Goal: Task Accomplishment & Management: Manage account settings

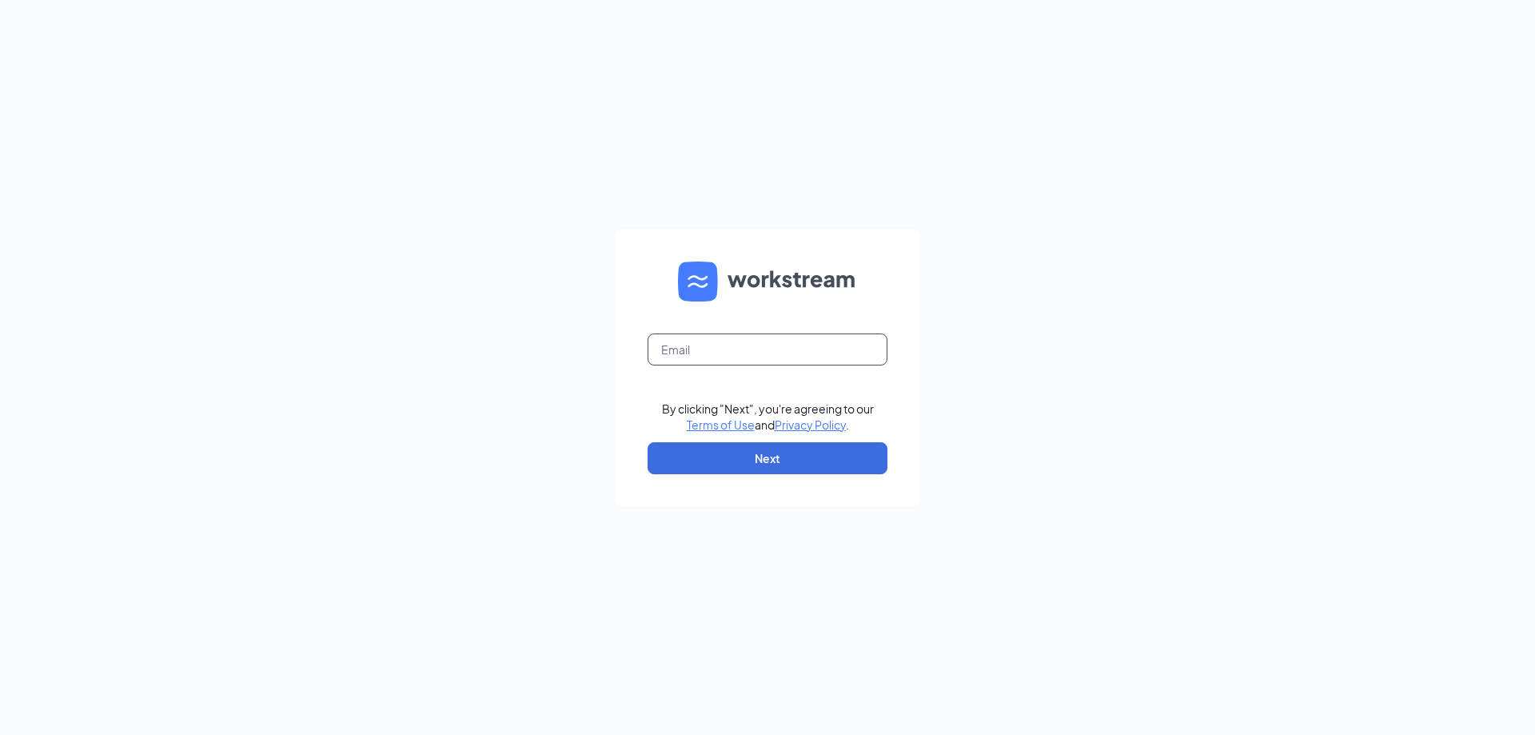
click at [777, 358] on input "text" at bounding box center [768, 349] width 240 height 32
type input "[EMAIL_ADDRESS][DOMAIN_NAME]"
click at [751, 457] on button "Next" at bounding box center [768, 458] width 240 height 32
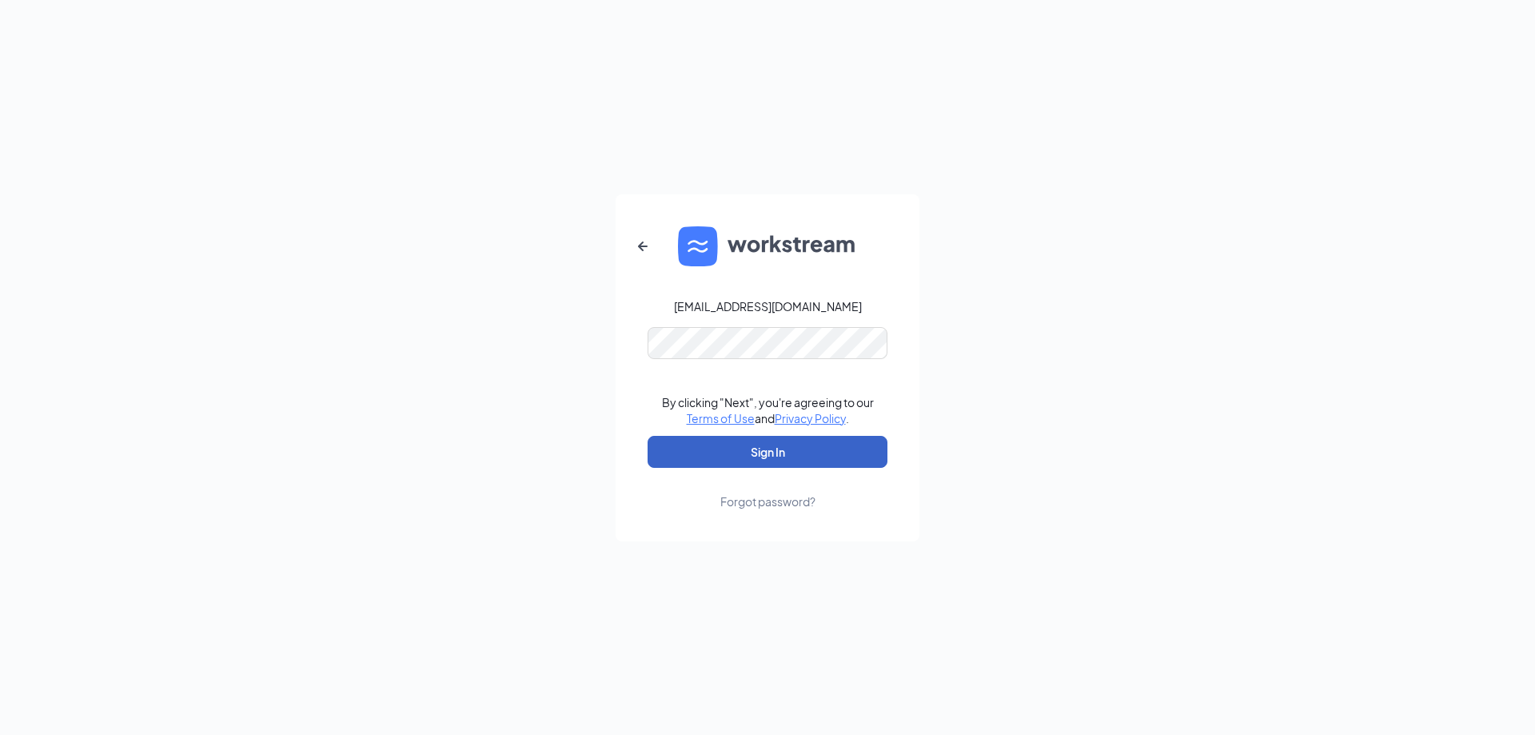
click at [772, 452] on button "Sign In" at bounding box center [768, 452] width 240 height 32
click at [569, 313] on div "[EMAIL_ADDRESS][DOMAIN_NAME] Credential mismatches. By clicking "Next", you're …" at bounding box center [767, 367] width 1535 height 735
click at [648, 436] on button "Sign In" at bounding box center [768, 452] width 240 height 32
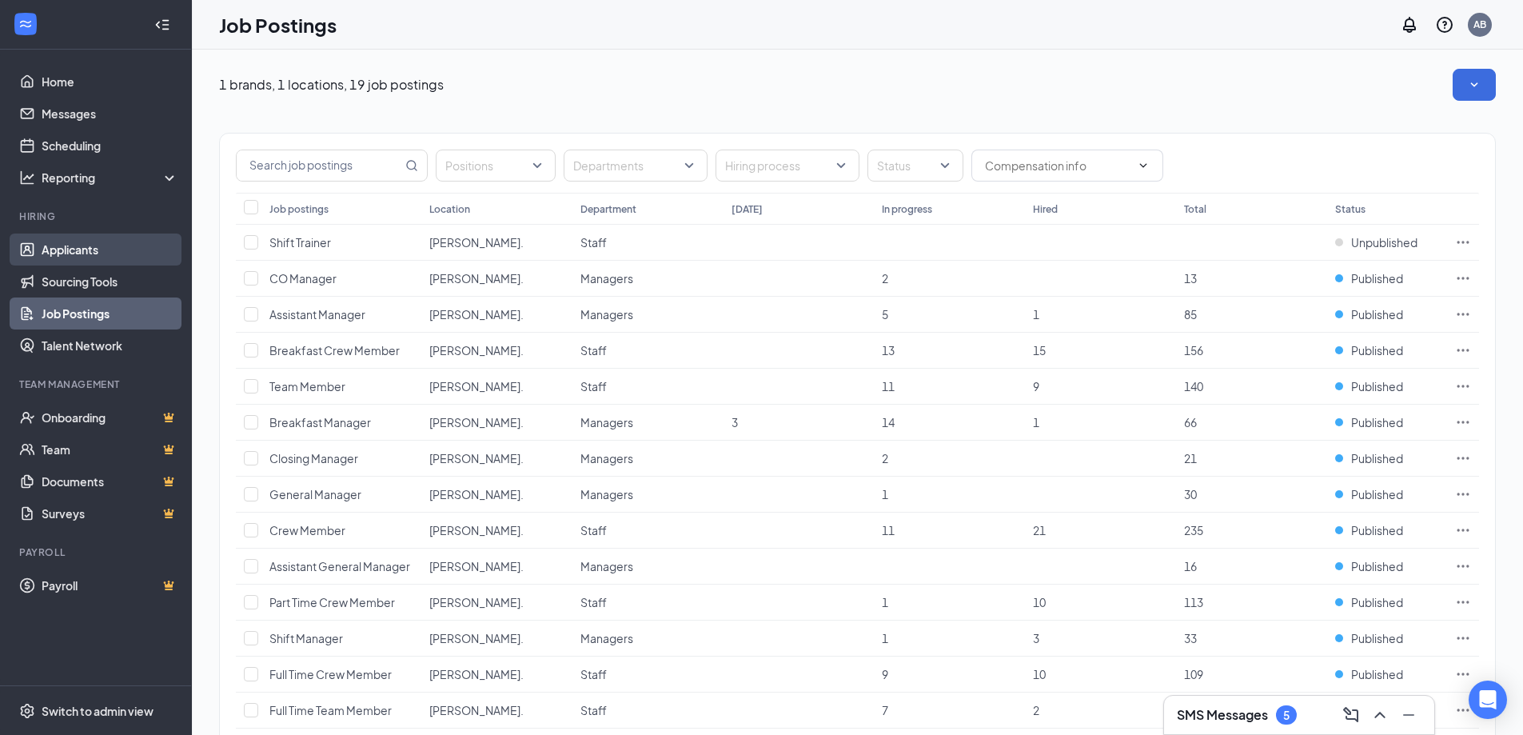
click at [90, 253] on link "Applicants" at bounding box center [110, 249] width 137 height 32
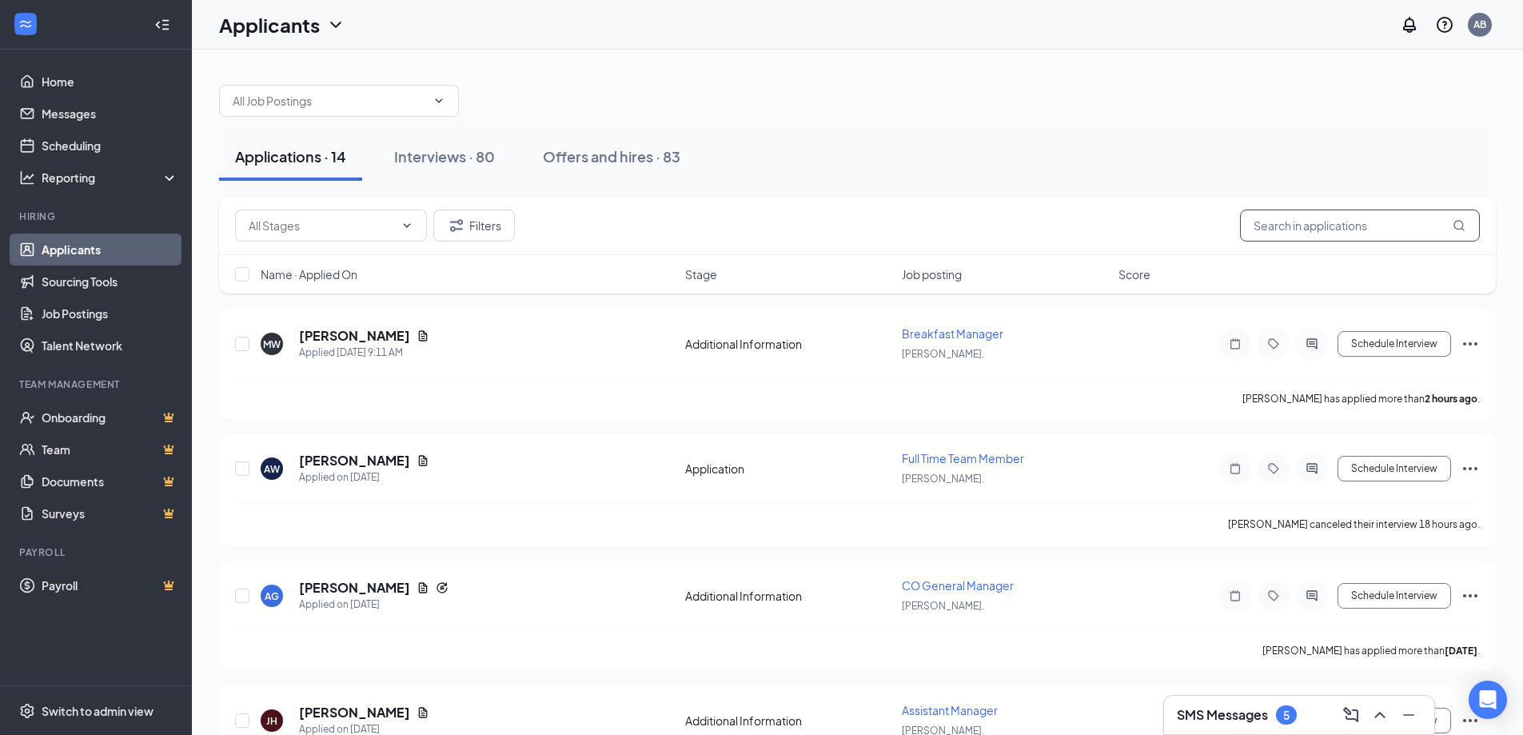
click at [1298, 229] on input "text" at bounding box center [1360, 225] width 240 height 32
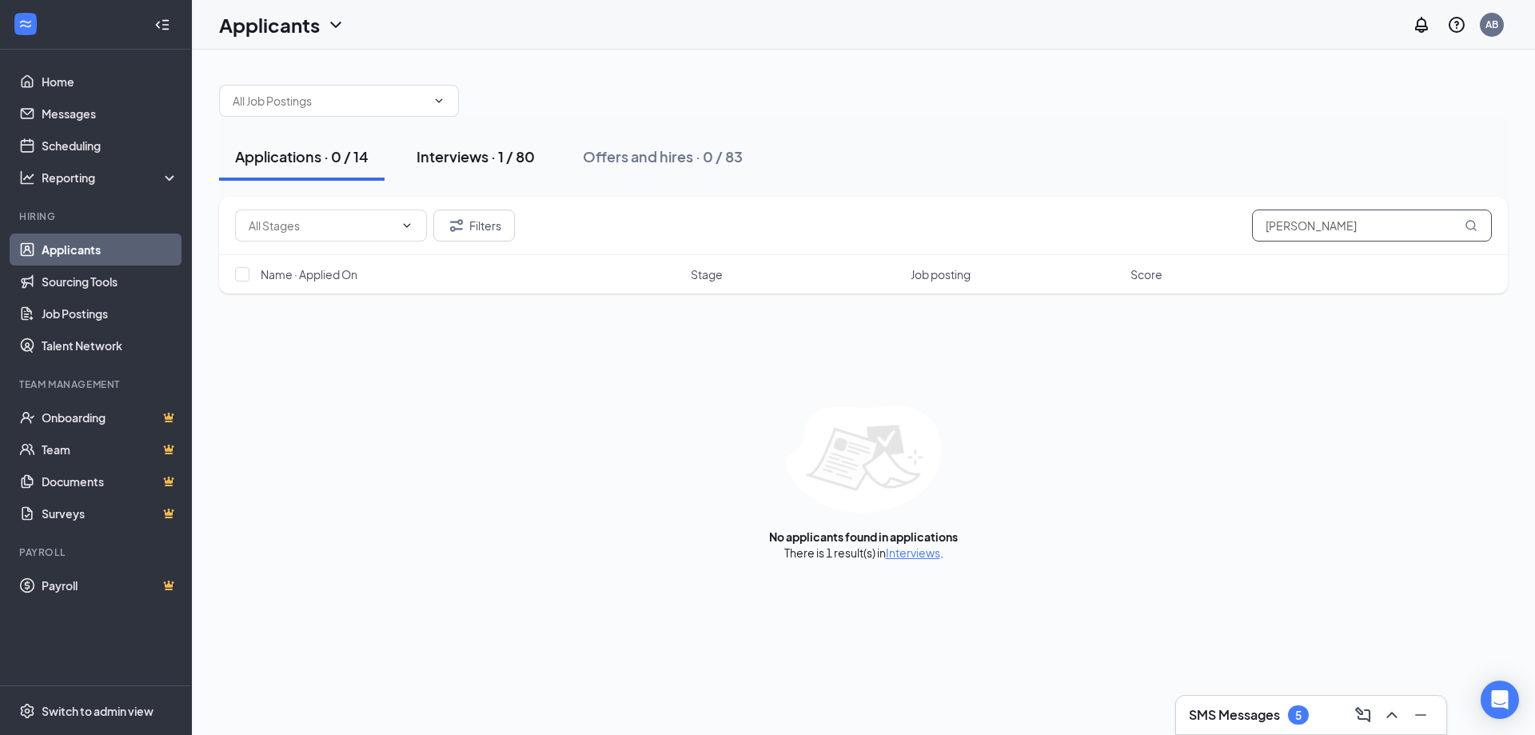
type input "dunn"
click at [455, 166] on button "Interviews · 1 / 80" at bounding box center [476, 157] width 150 height 48
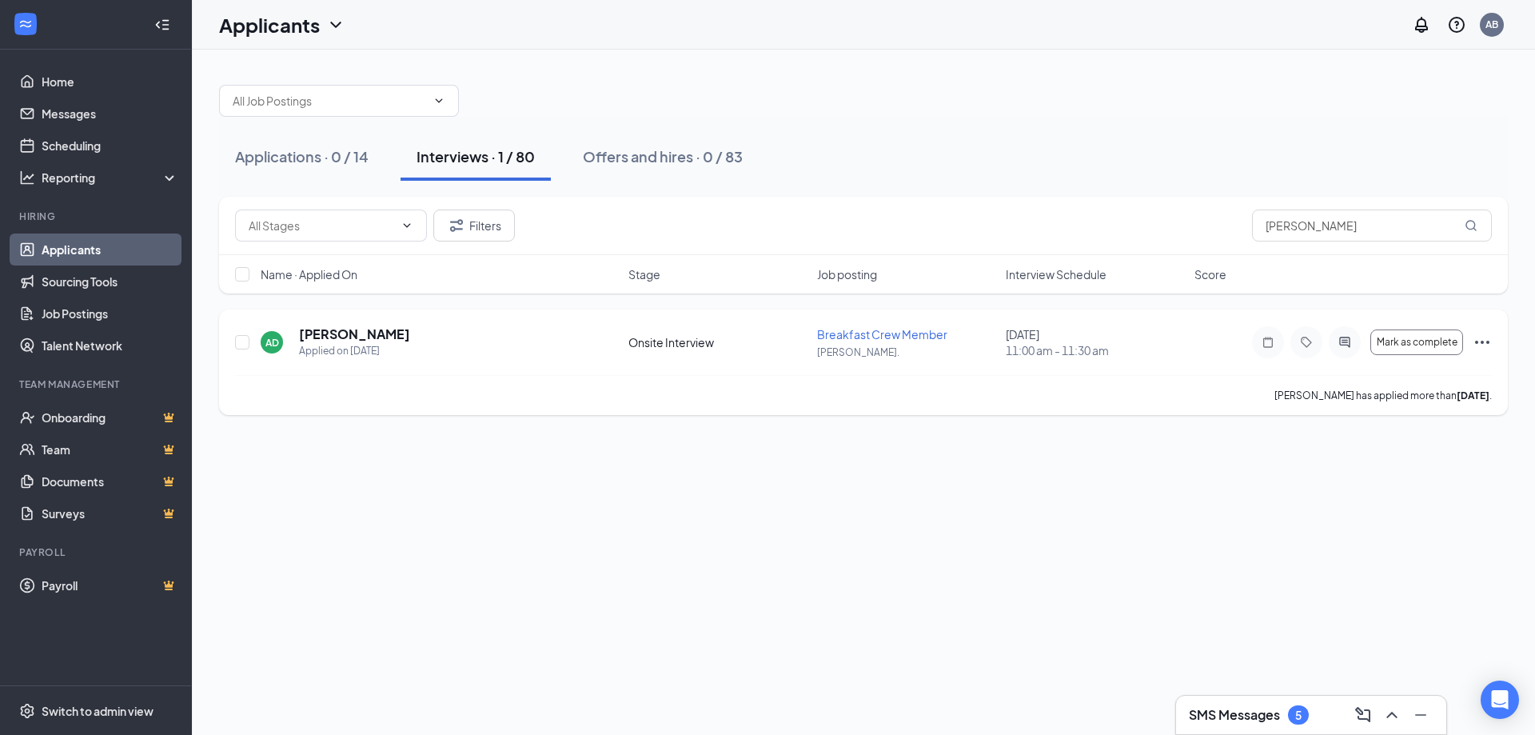
click at [1486, 345] on icon "Ellipses" at bounding box center [1482, 342] width 19 height 19
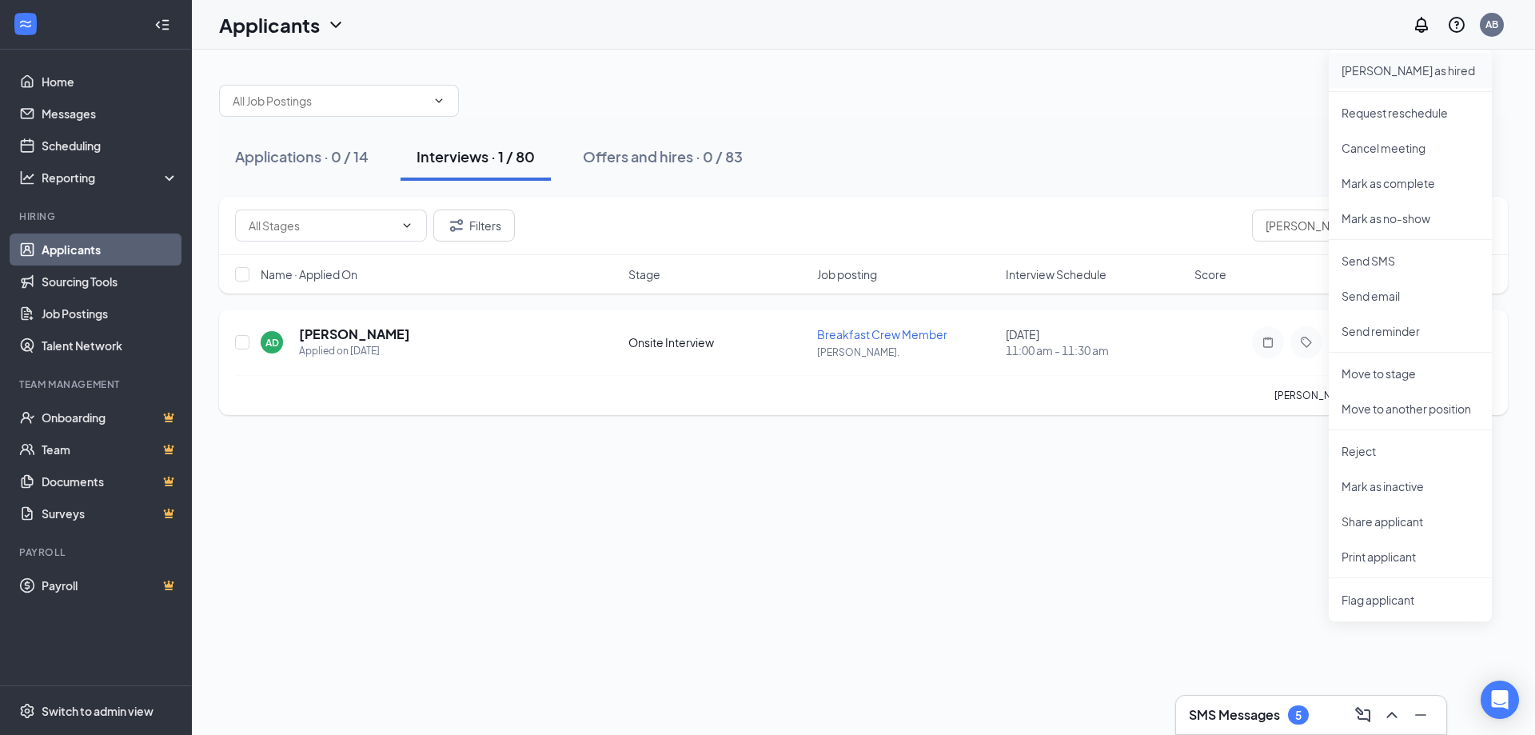
click at [1382, 78] on li "Mark as hired" at bounding box center [1410, 70] width 163 height 35
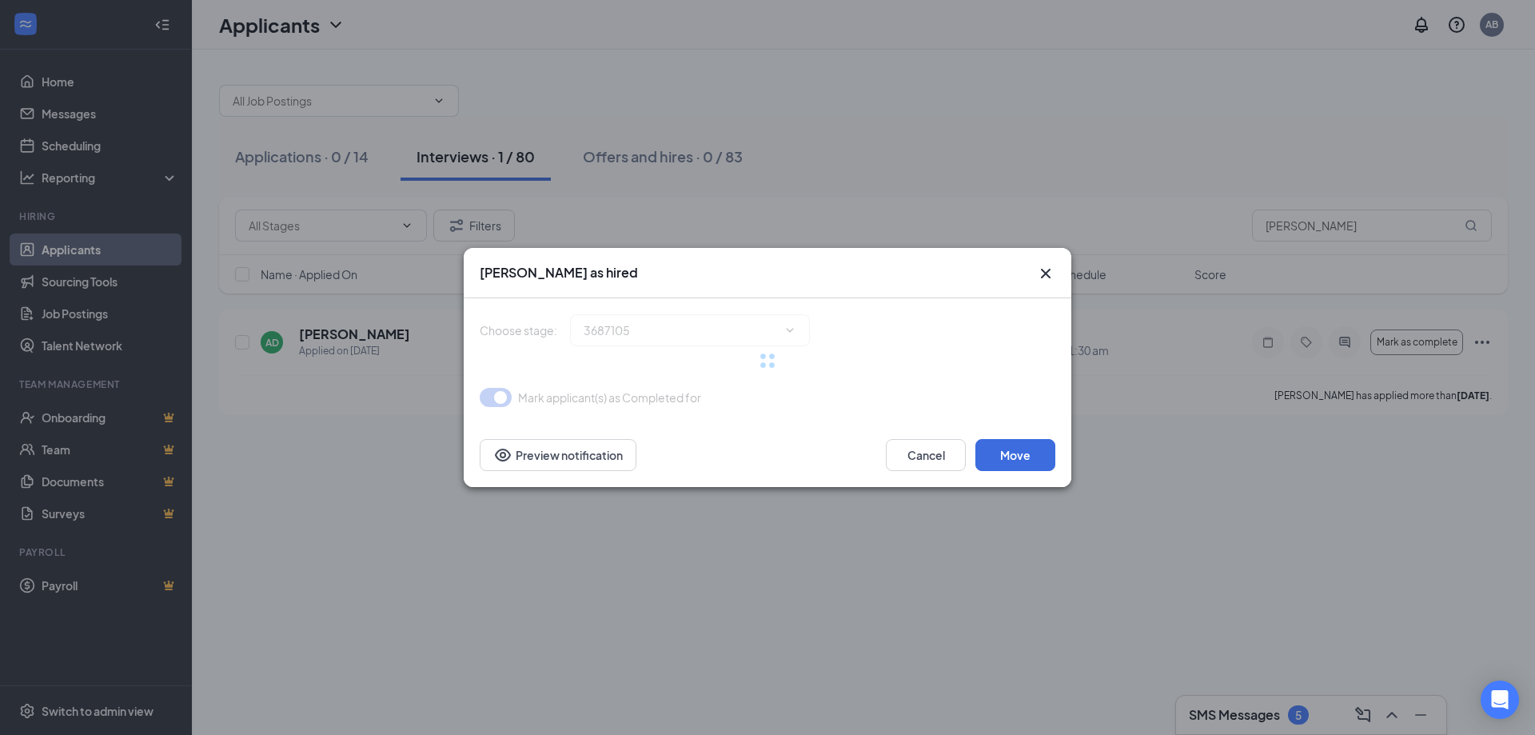
type input "Hiring Complete (final stage)"
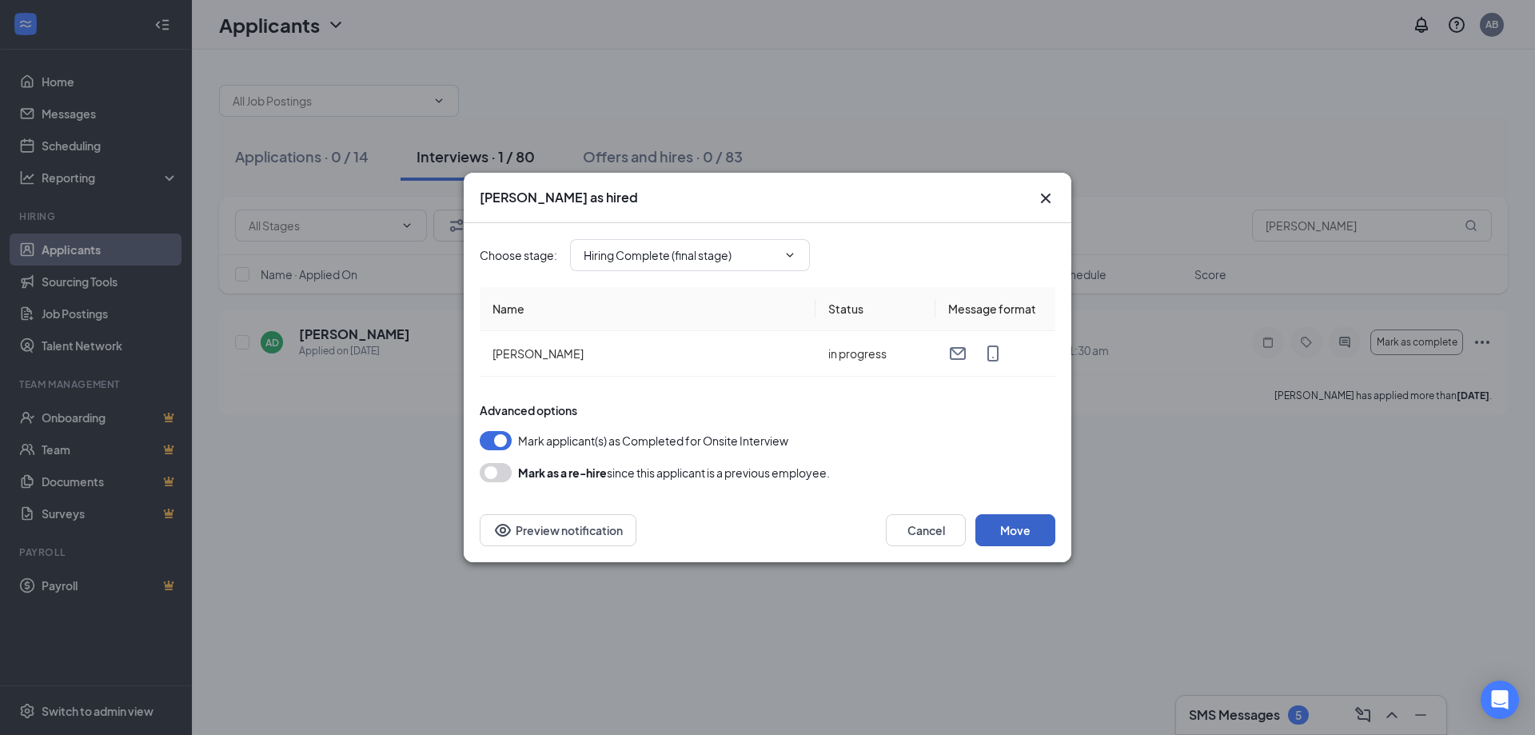
click at [991, 534] on button "Move" at bounding box center [1015, 530] width 80 height 32
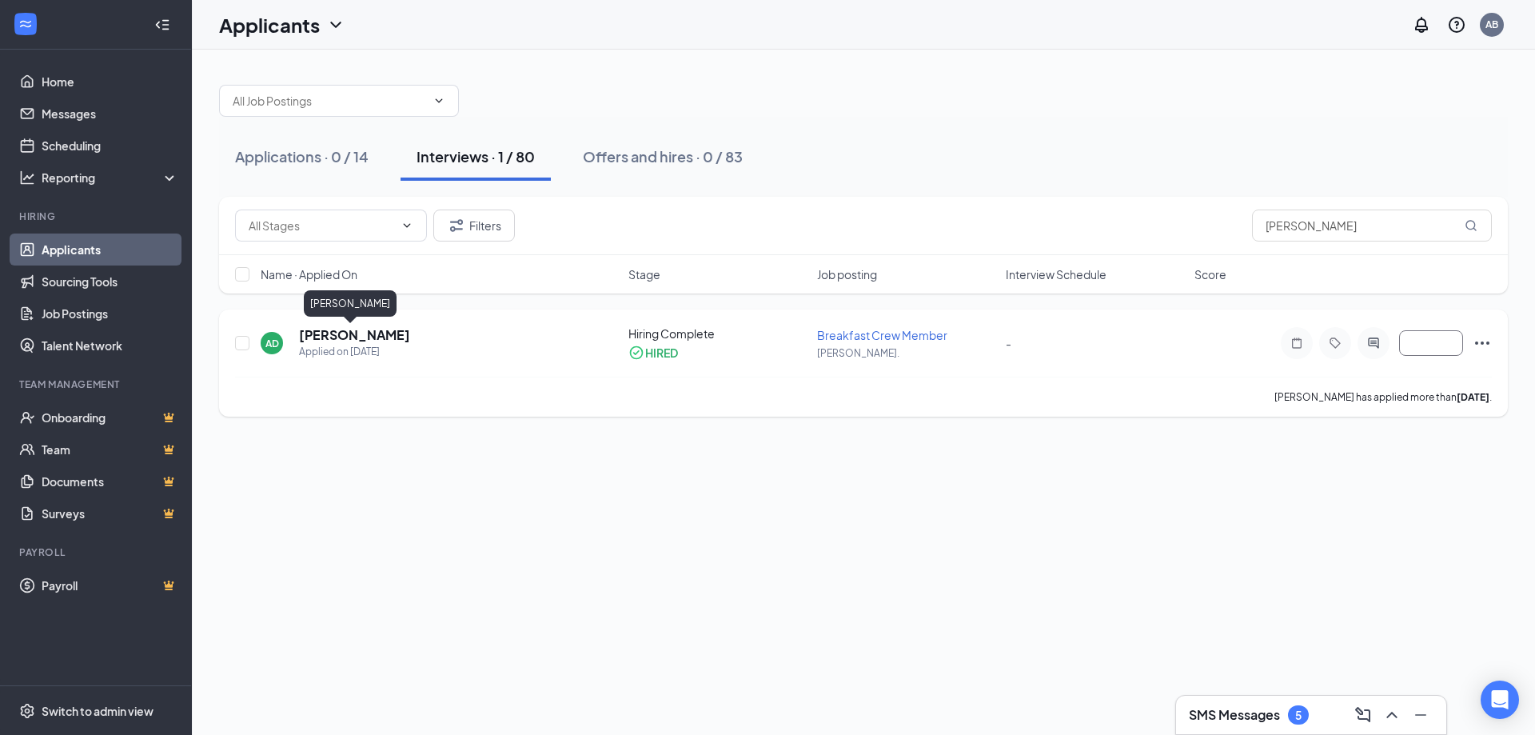
click at [332, 338] on h5 "Ashley Dunn" at bounding box center [354, 335] width 111 height 18
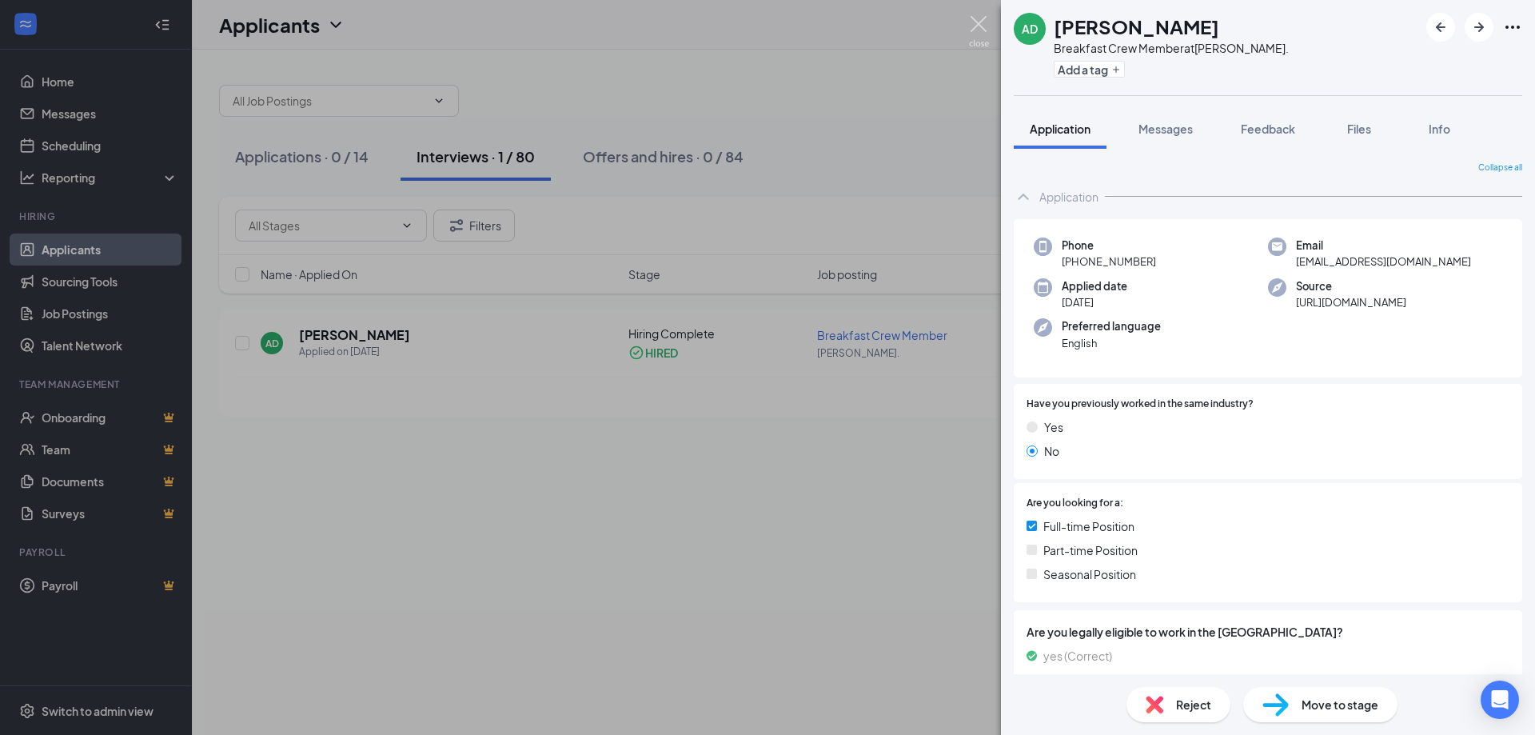
drag, startPoint x: 986, startPoint y: 18, endPoint x: 992, endPoint y: 43, distance: 25.6
click at [984, 18] on img at bounding box center [979, 31] width 20 height 31
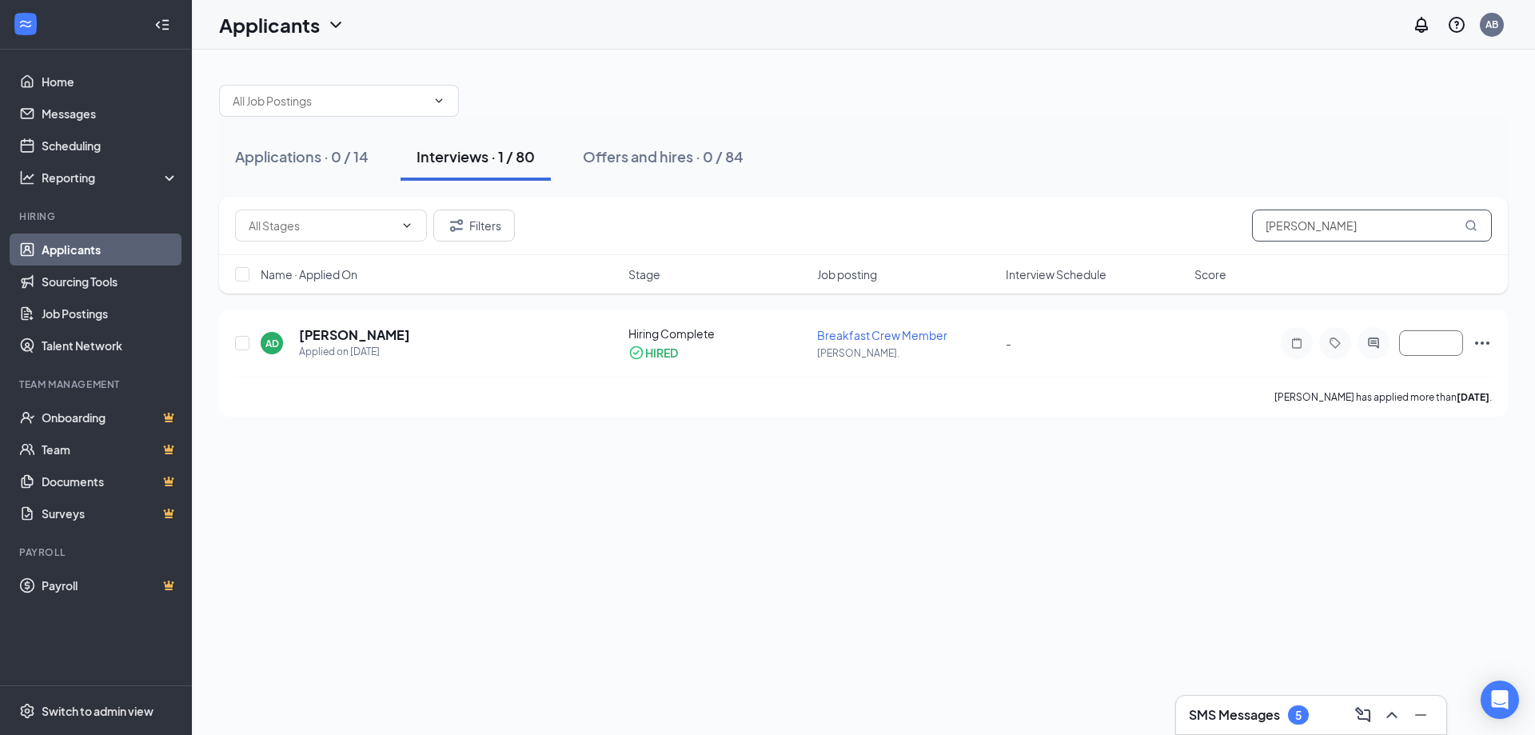
drag, startPoint x: 1322, startPoint y: 239, endPoint x: 1187, endPoint y: 213, distance: 138.5
click at [1187, 213] on div "Filters dunn" at bounding box center [863, 225] width 1257 height 32
type input "lilya"
click at [1489, 340] on icon "Ellipses" at bounding box center [1482, 342] width 19 height 19
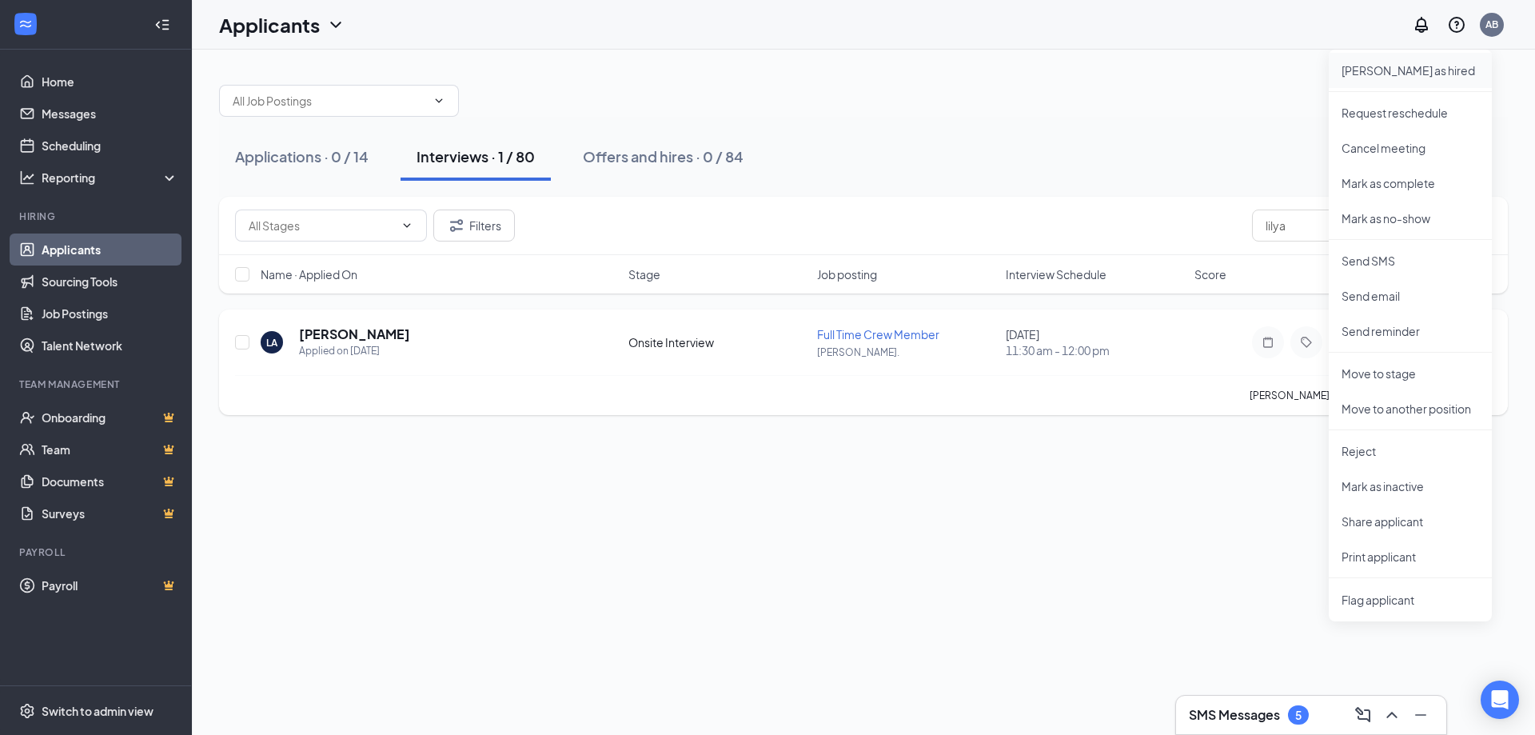
click at [1389, 72] on p "Mark as hired" at bounding box center [1411, 70] width 138 height 16
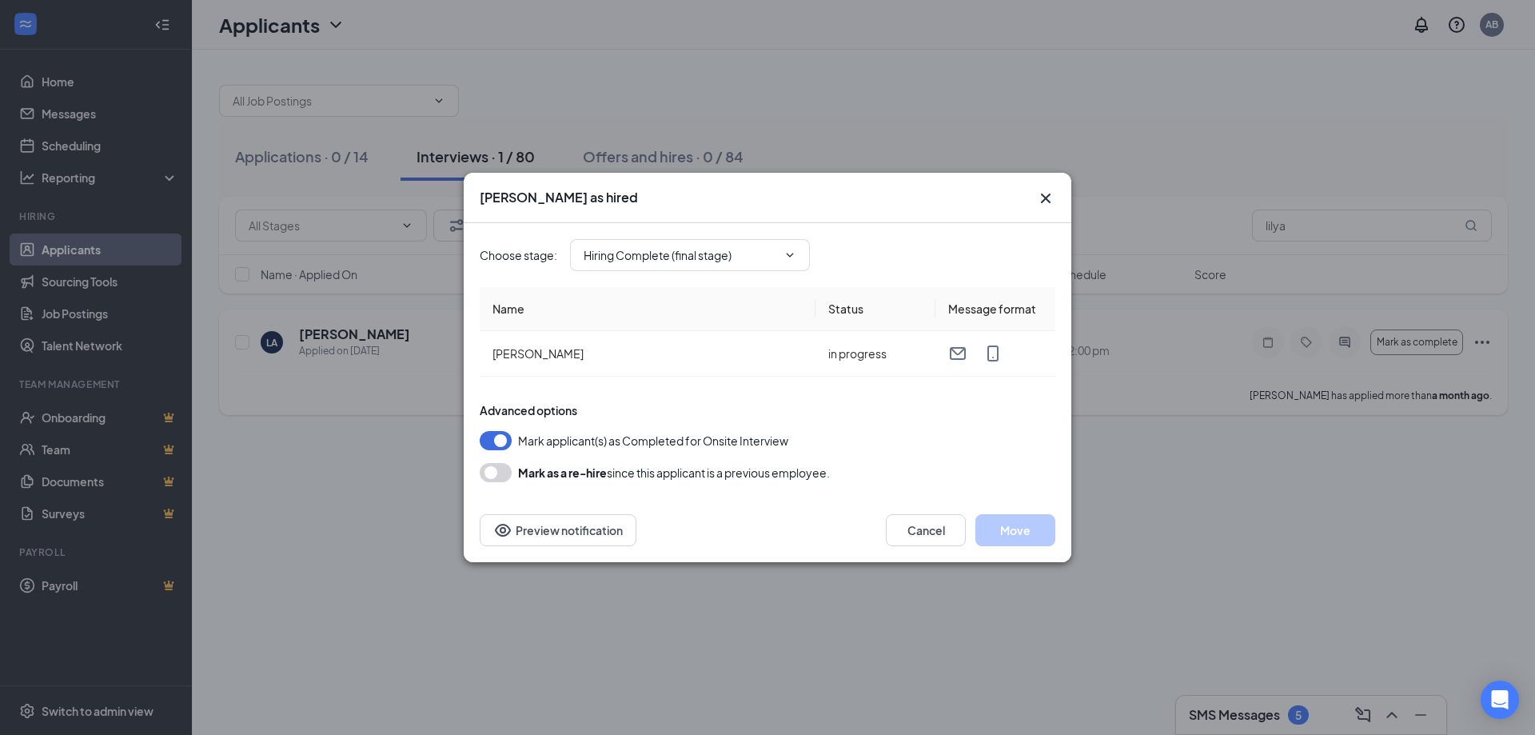
type input "Hiring Complete (final stage)"
click at [1000, 532] on button "Move" at bounding box center [1015, 530] width 80 height 32
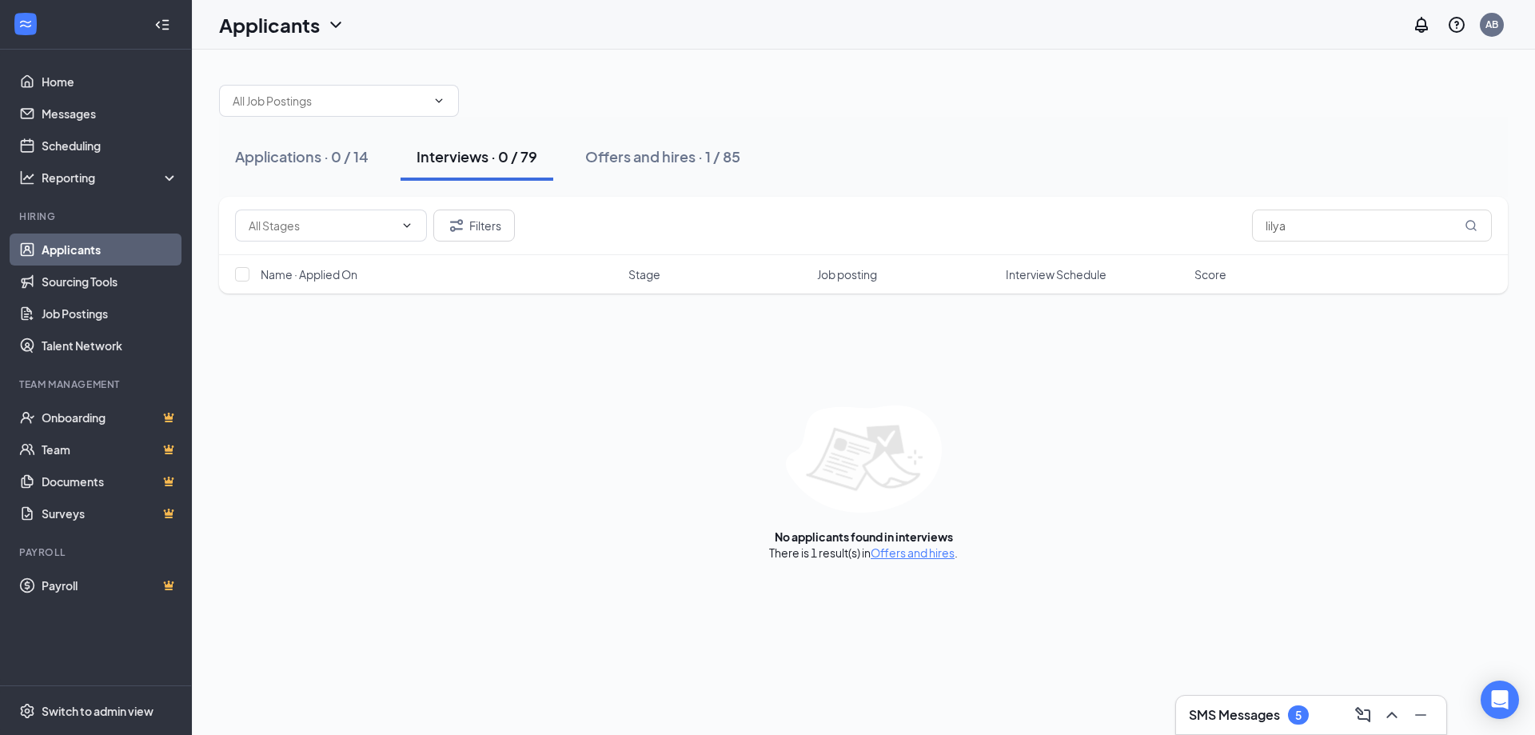
click at [463, 160] on div "Interviews · 0 / 79" at bounding box center [477, 156] width 121 height 20
click at [572, 158] on div "Offers and hires · 85" at bounding box center [609, 156] width 138 height 20
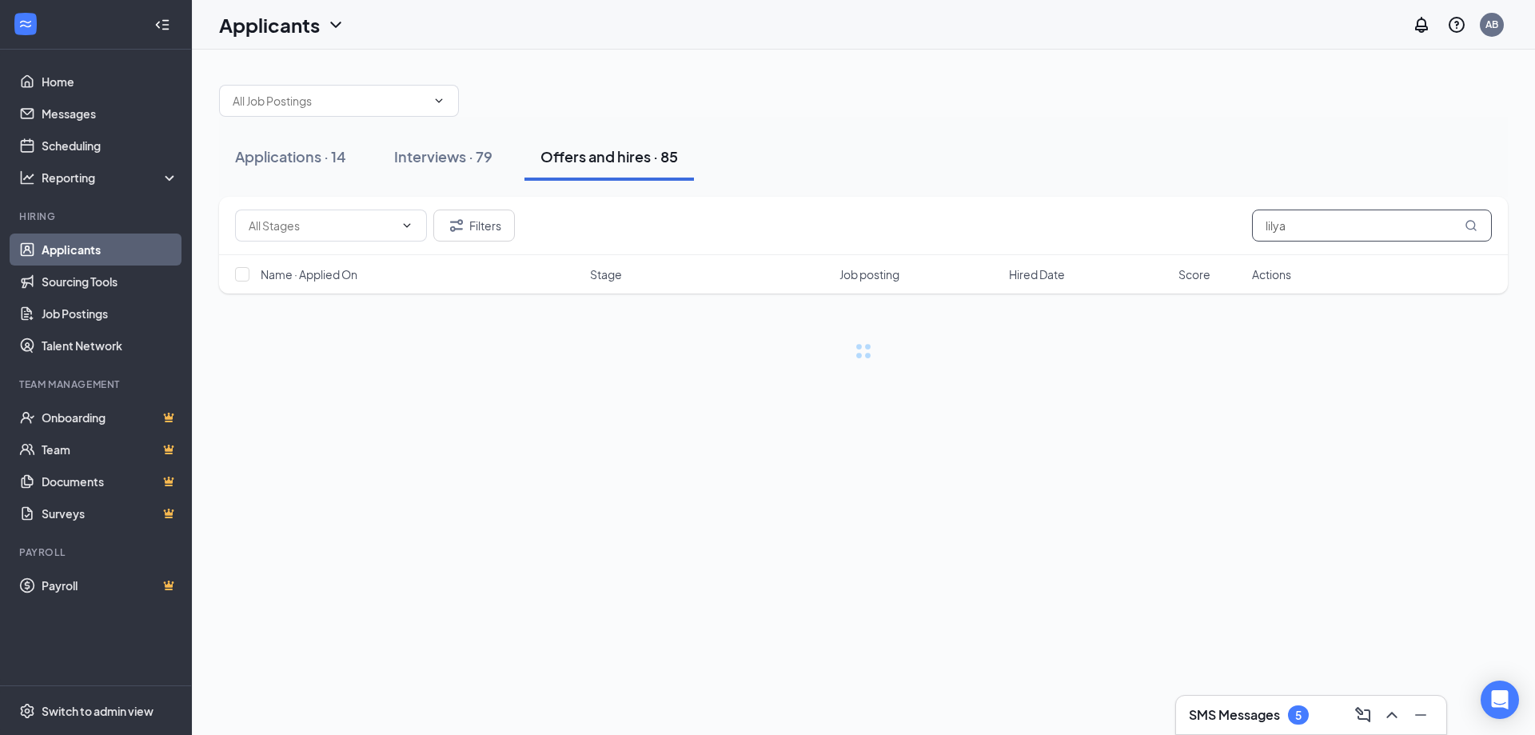
click at [1305, 222] on input "lilya" at bounding box center [1372, 225] width 240 height 32
type input "l"
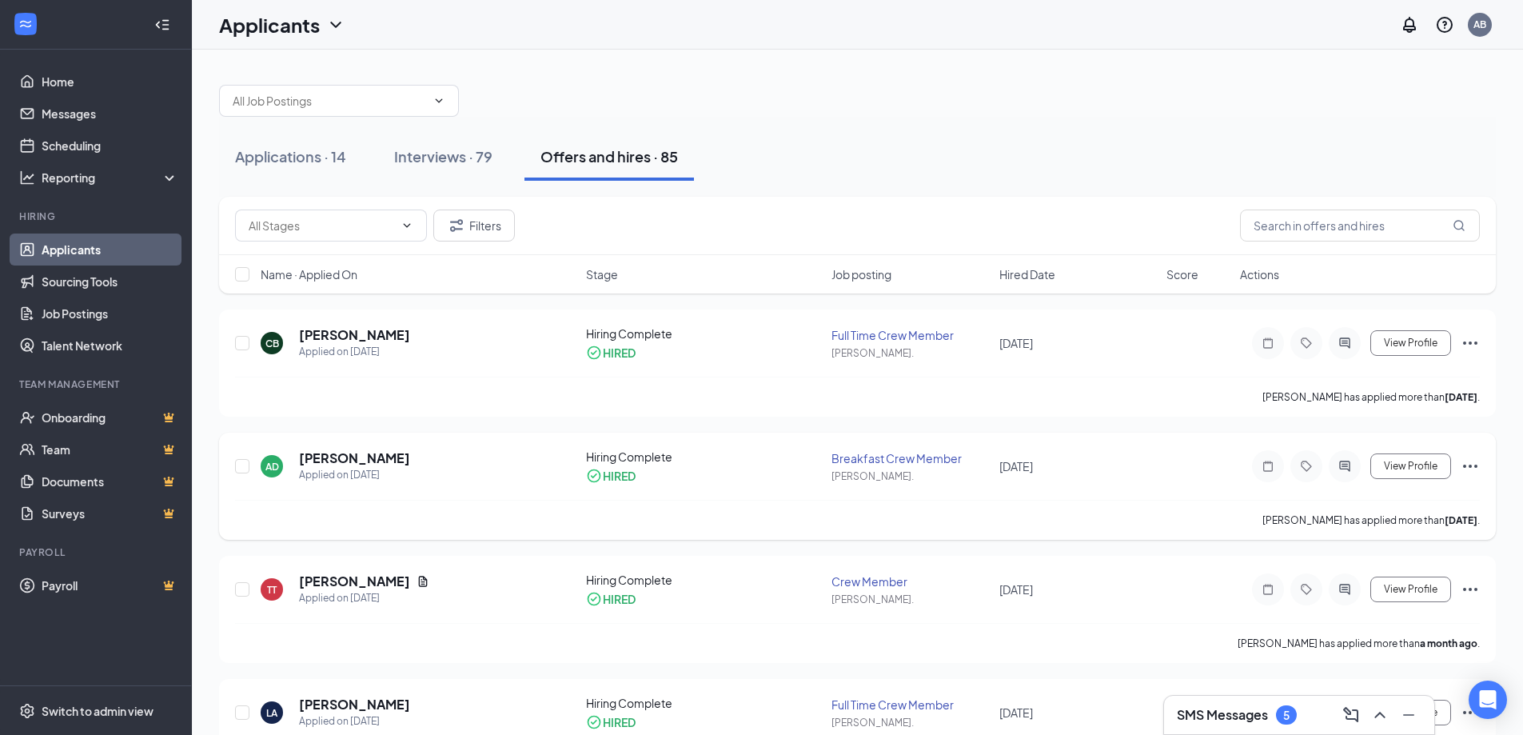
click at [1470, 461] on icon "Ellipses" at bounding box center [1470, 466] width 19 height 19
click at [1386, 500] on p "Mark not hired" at bounding box center [1398, 508] width 138 height 32
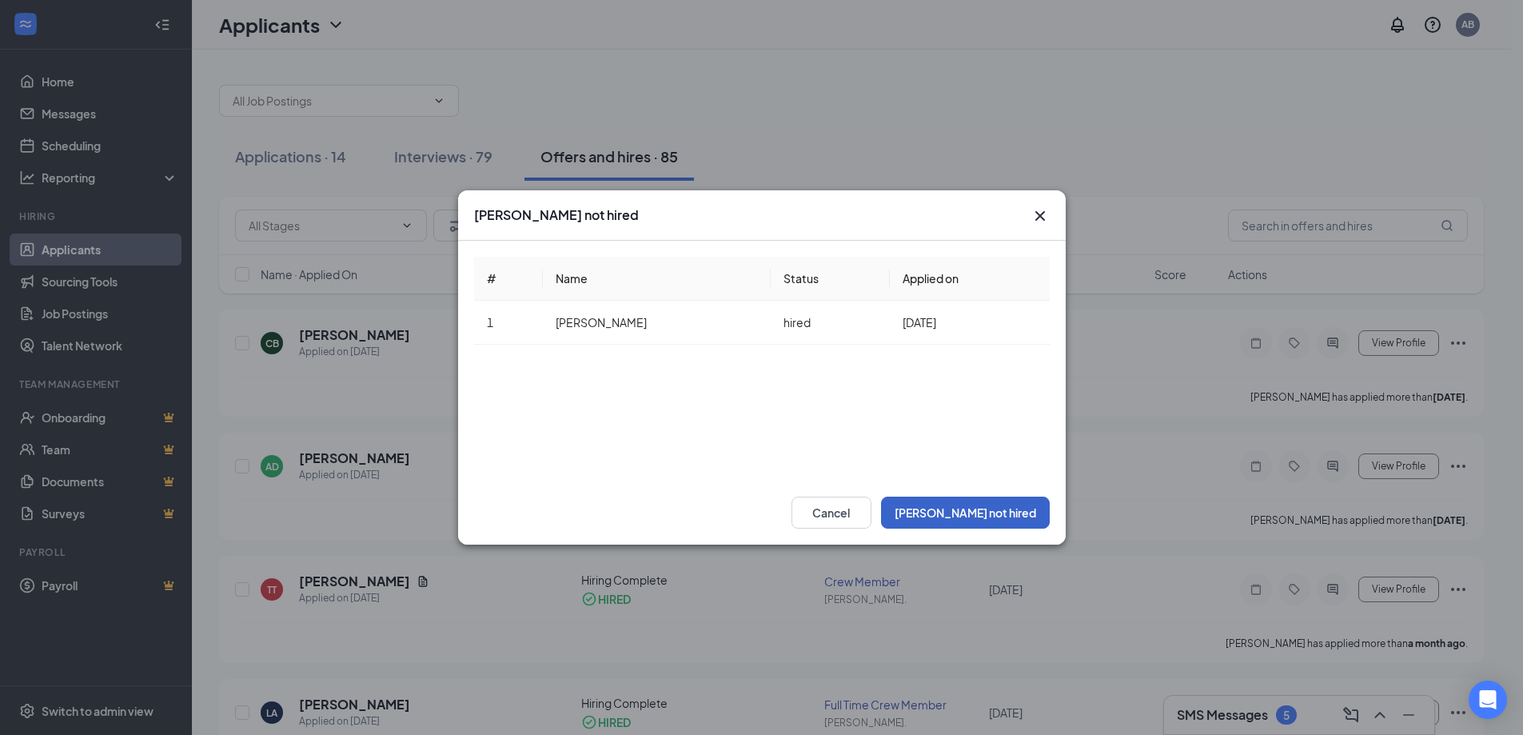
click at [1019, 517] on button "Mark not hired" at bounding box center [965, 513] width 169 height 32
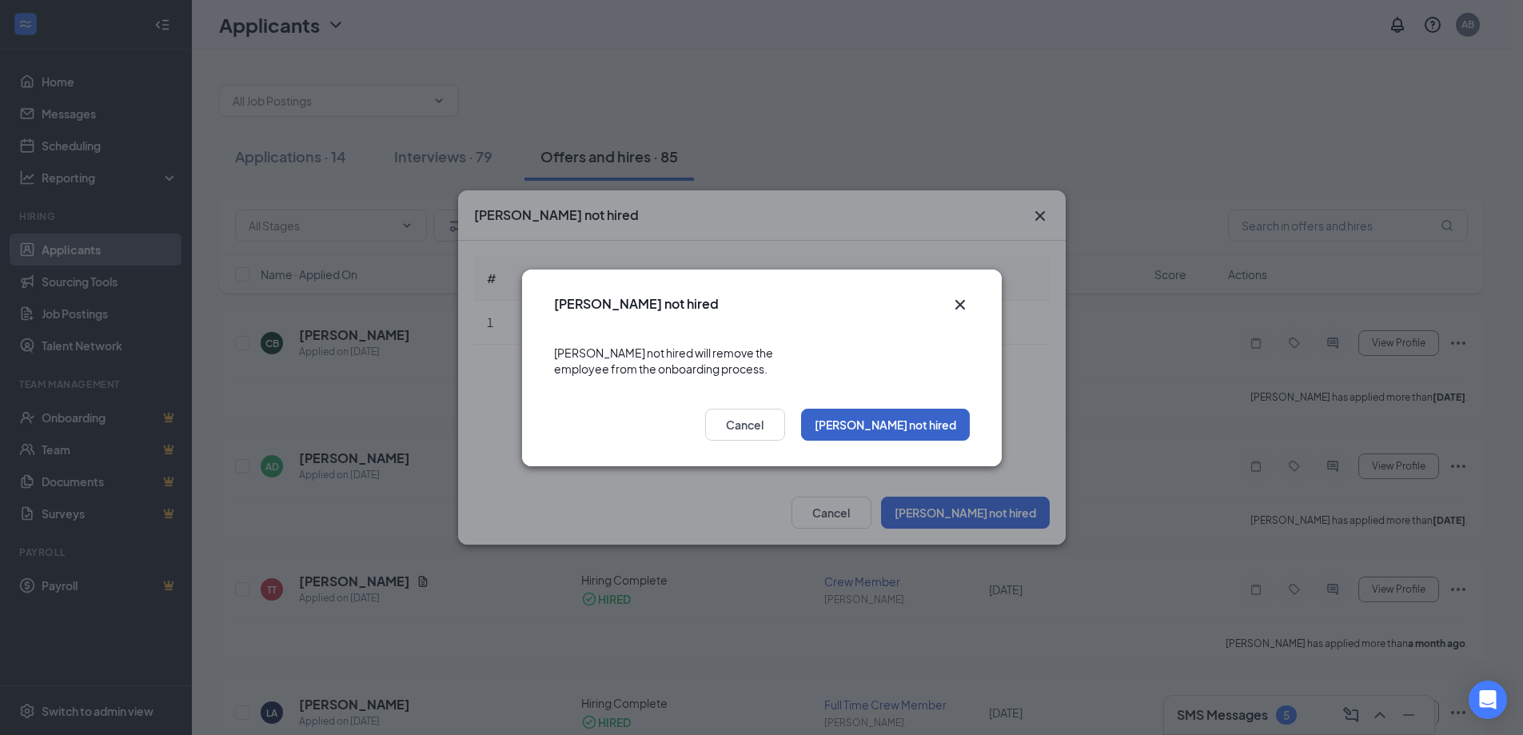
click at [931, 419] on button "Mark not hired" at bounding box center [885, 425] width 169 height 32
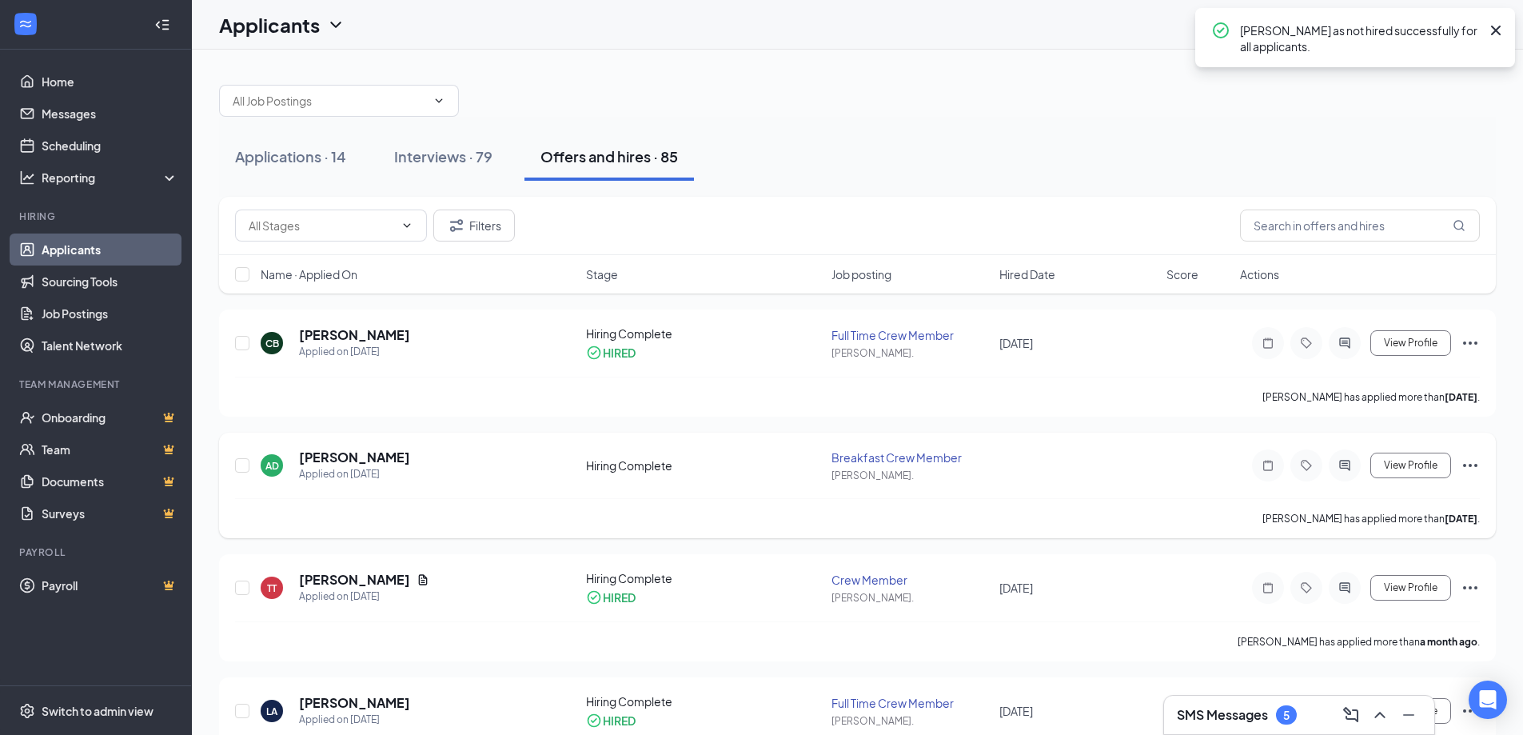
click at [1470, 463] on icon "Ellipses" at bounding box center [1470, 465] width 19 height 19
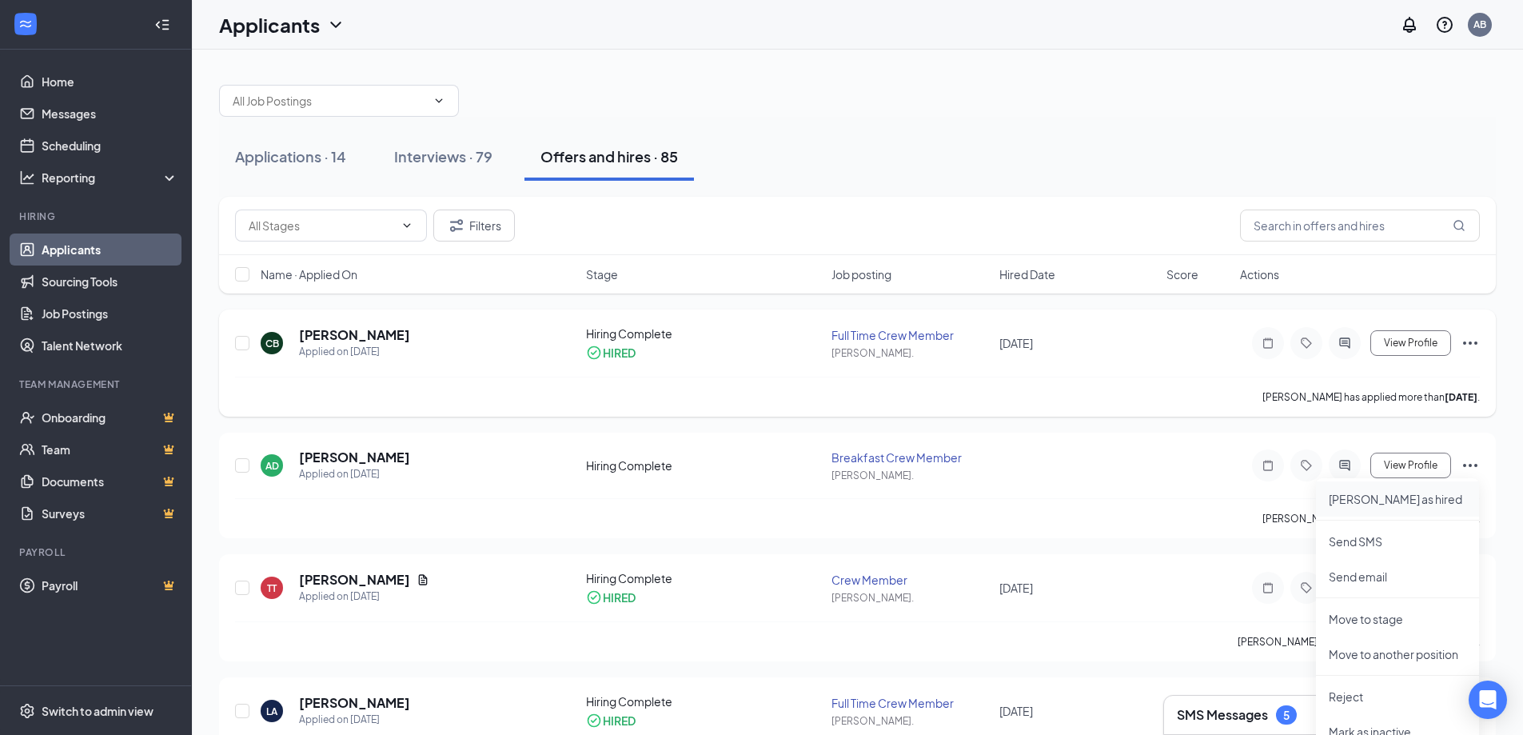
click at [1397, 497] on p "Mark as hired" at bounding box center [1398, 499] width 138 height 16
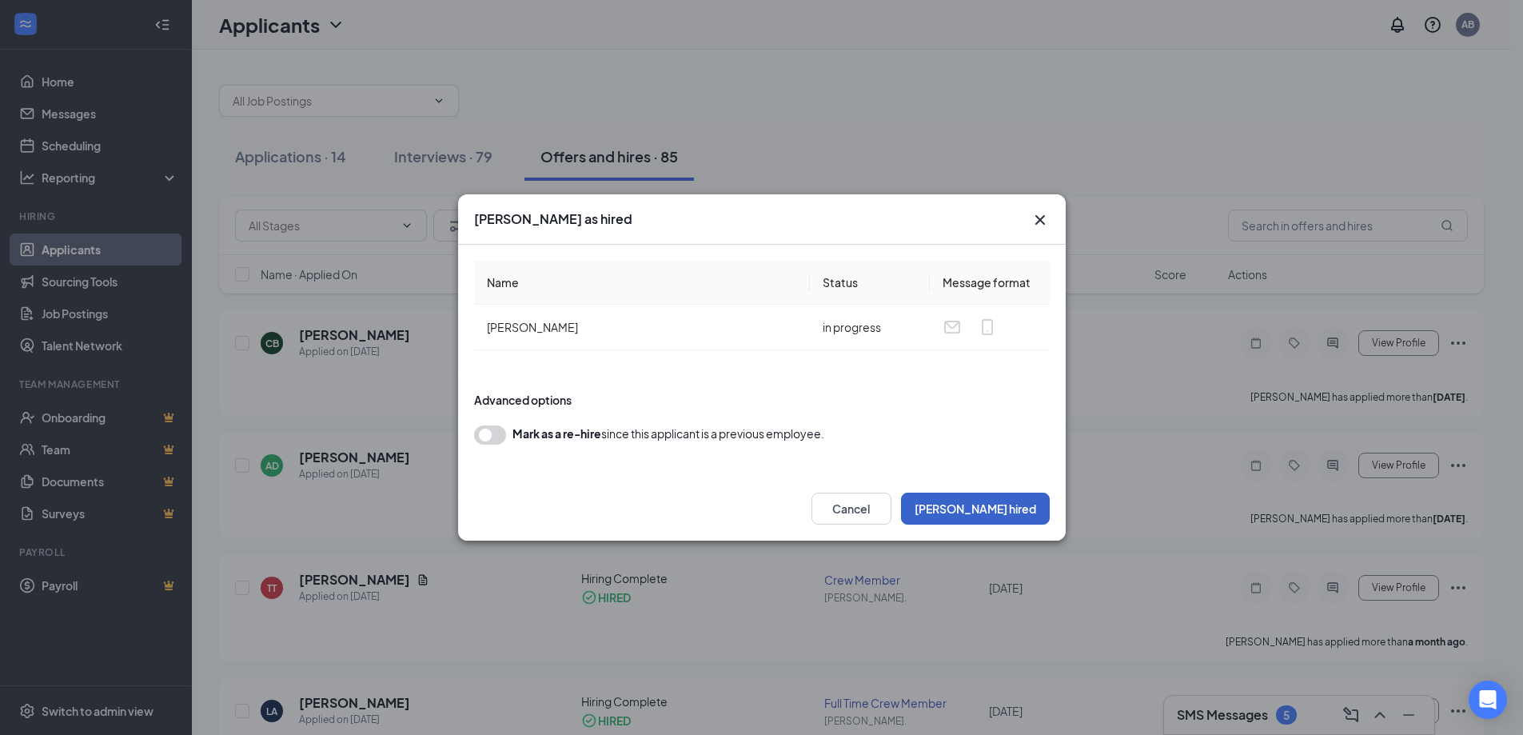
click at [1029, 510] on button "Mark hired" at bounding box center [975, 509] width 149 height 32
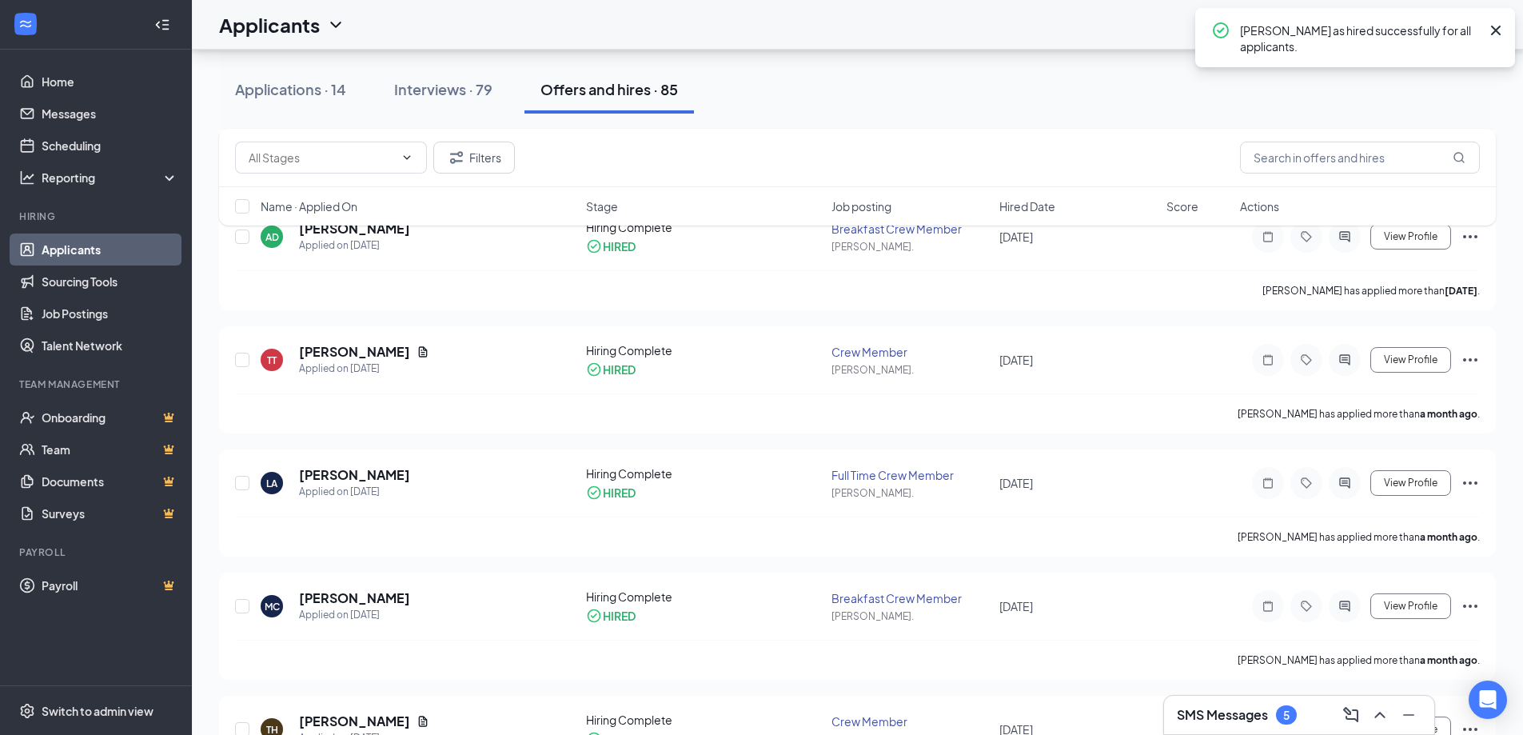
scroll to position [240, 0]
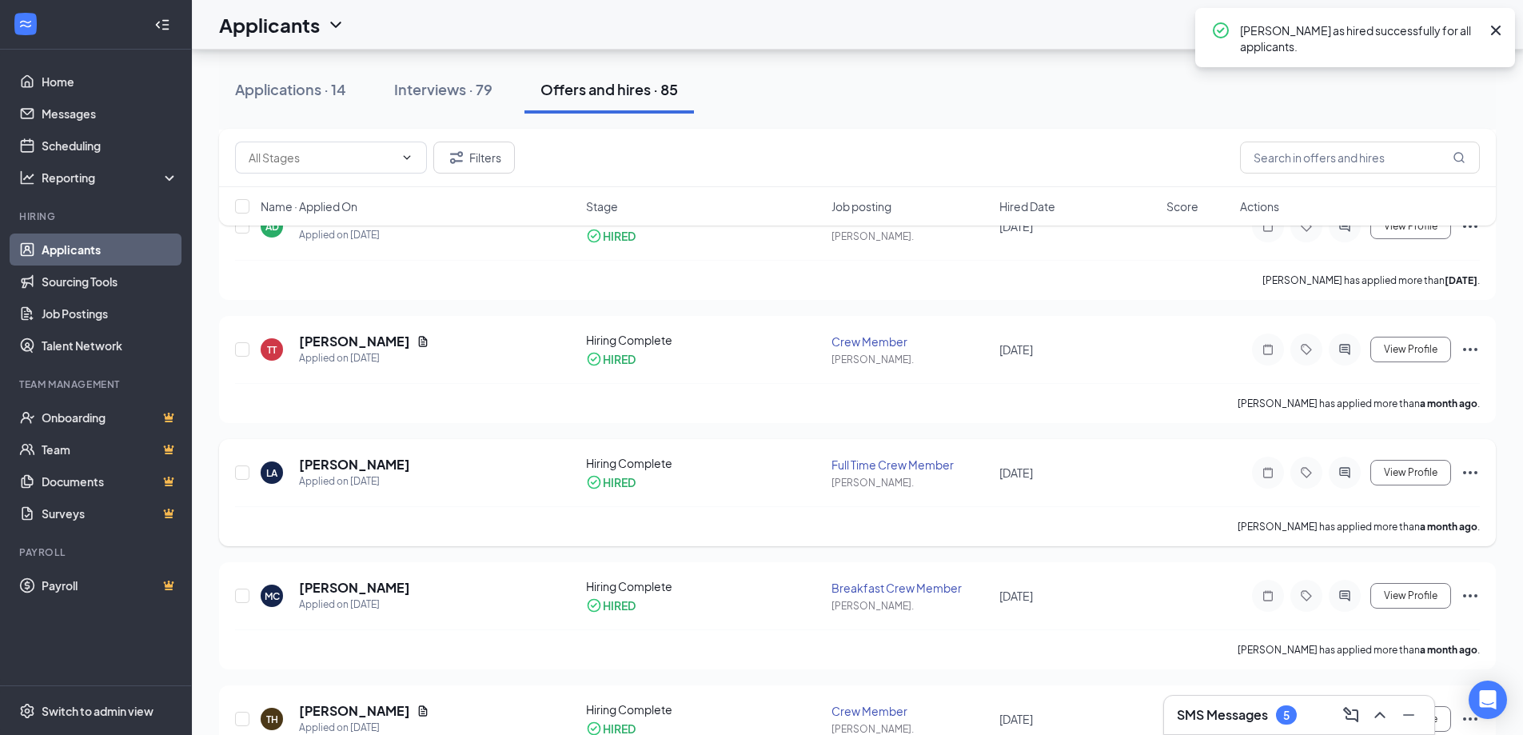
click at [1470, 472] on icon "Ellipses" at bounding box center [1470, 472] width 14 height 3
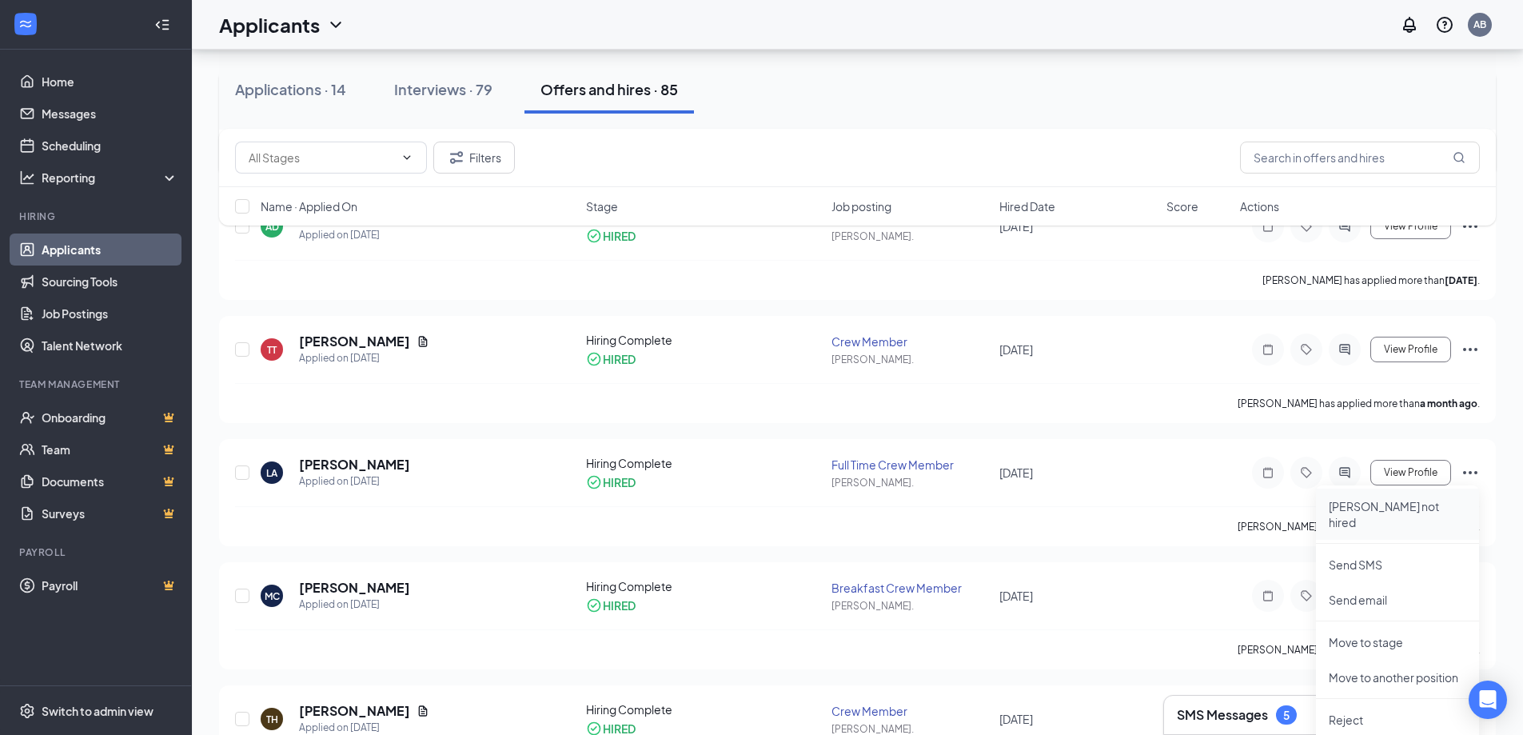
click at [1374, 504] on p "Mark not hired" at bounding box center [1398, 514] width 138 height 32
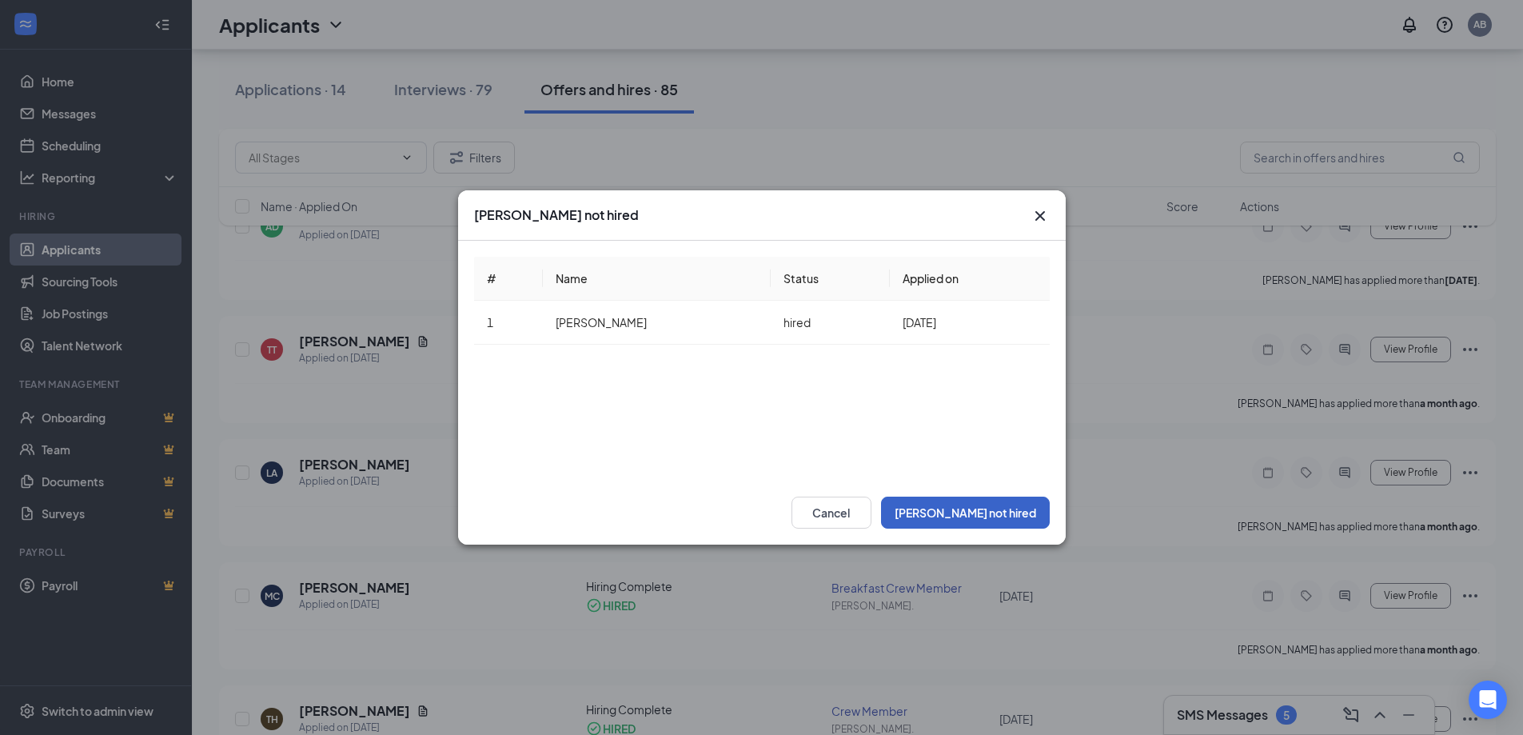
click at [1018, 507] on button "Mark not hired" at bounding box center [965, 513] width 169 height 32
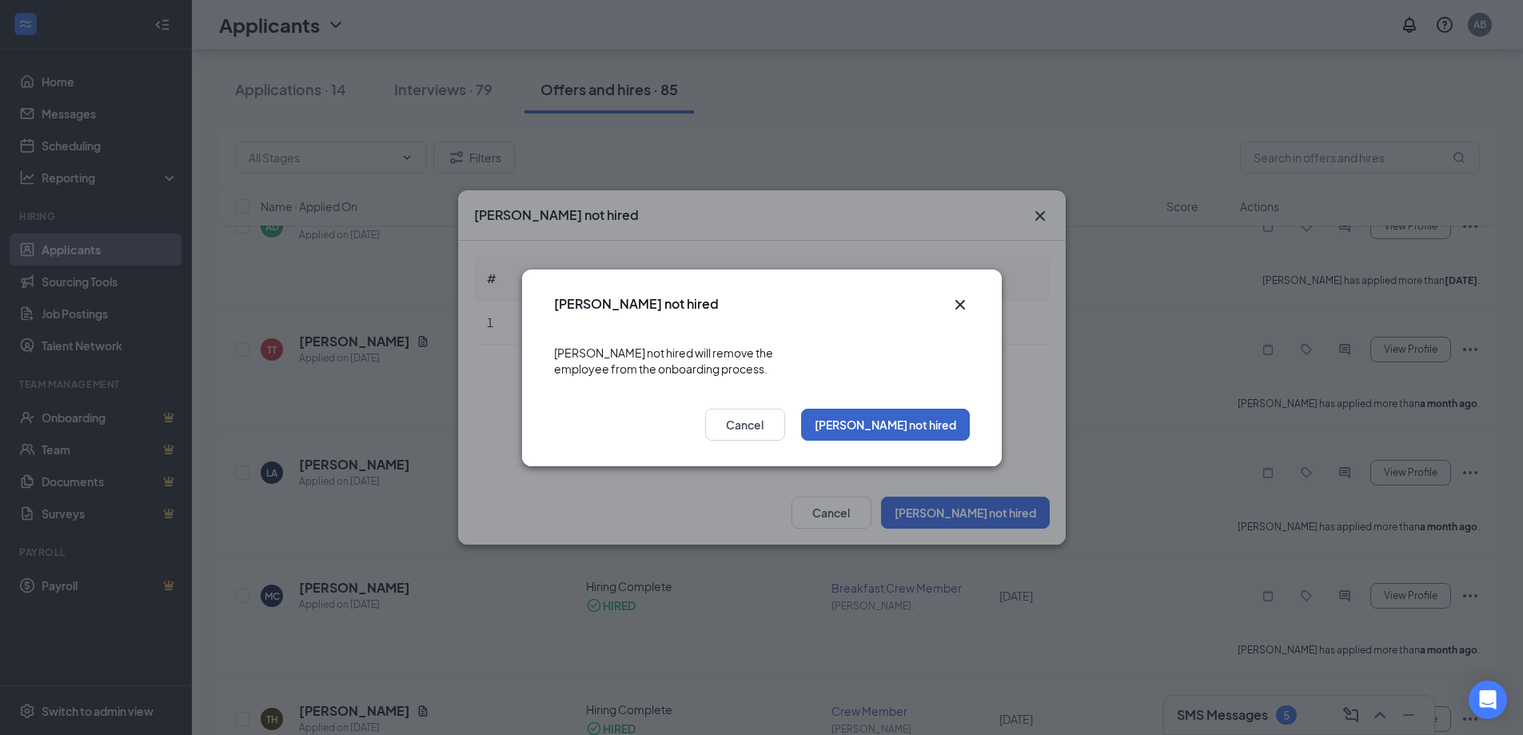
click at [894, 417] on button "Mark not hired" at bounding box center [885, 425] width 169 height 32
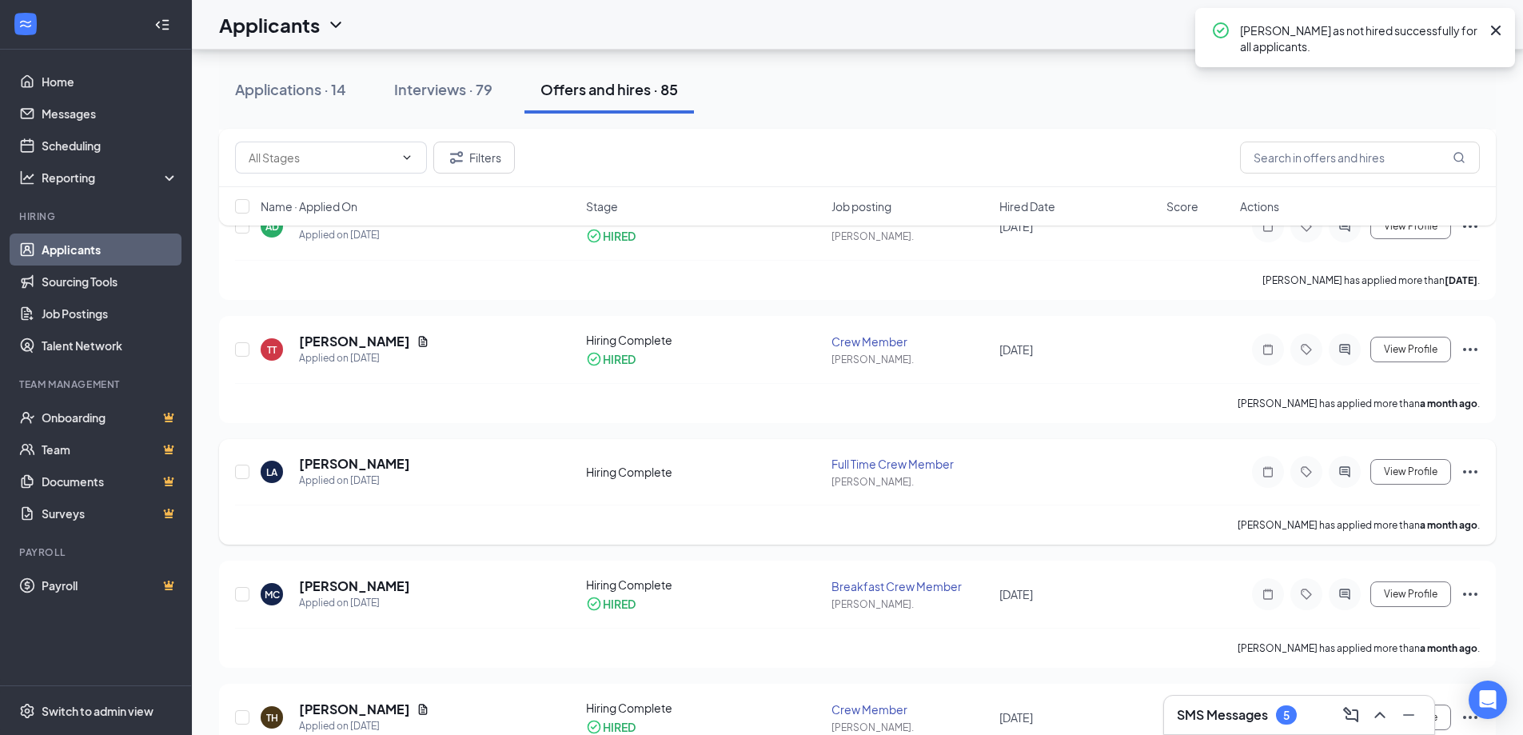
click at [1465, 468] on icon "Ellipses" at bounding box center [1470, 471] width 19 height 19
click at [1369, 502] on p "Mark as hired" at bounding box center [1398, 505] width 138 height 16
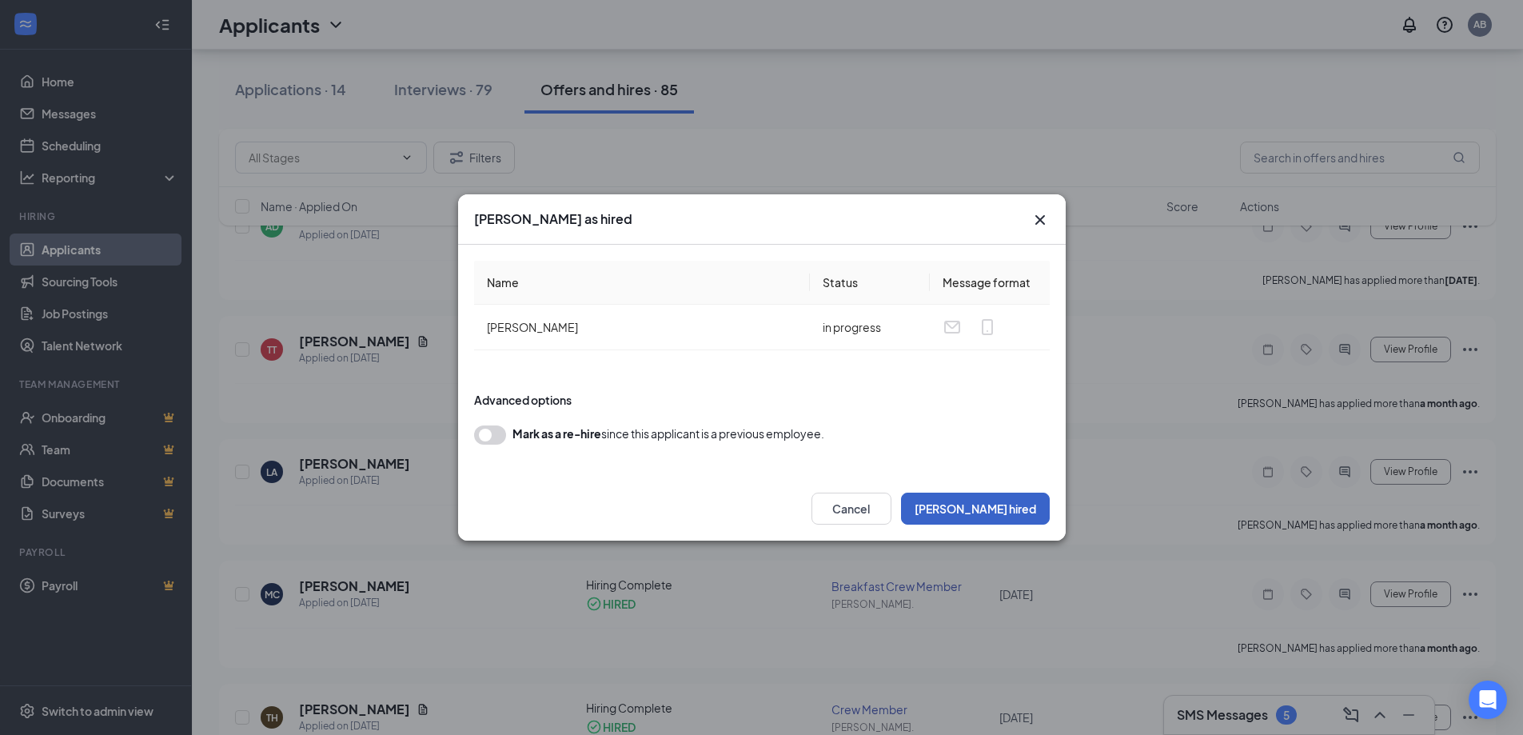
click at [1025, 507] on button "Mark hired" at bounding box center [975, 509] width 149 height 32
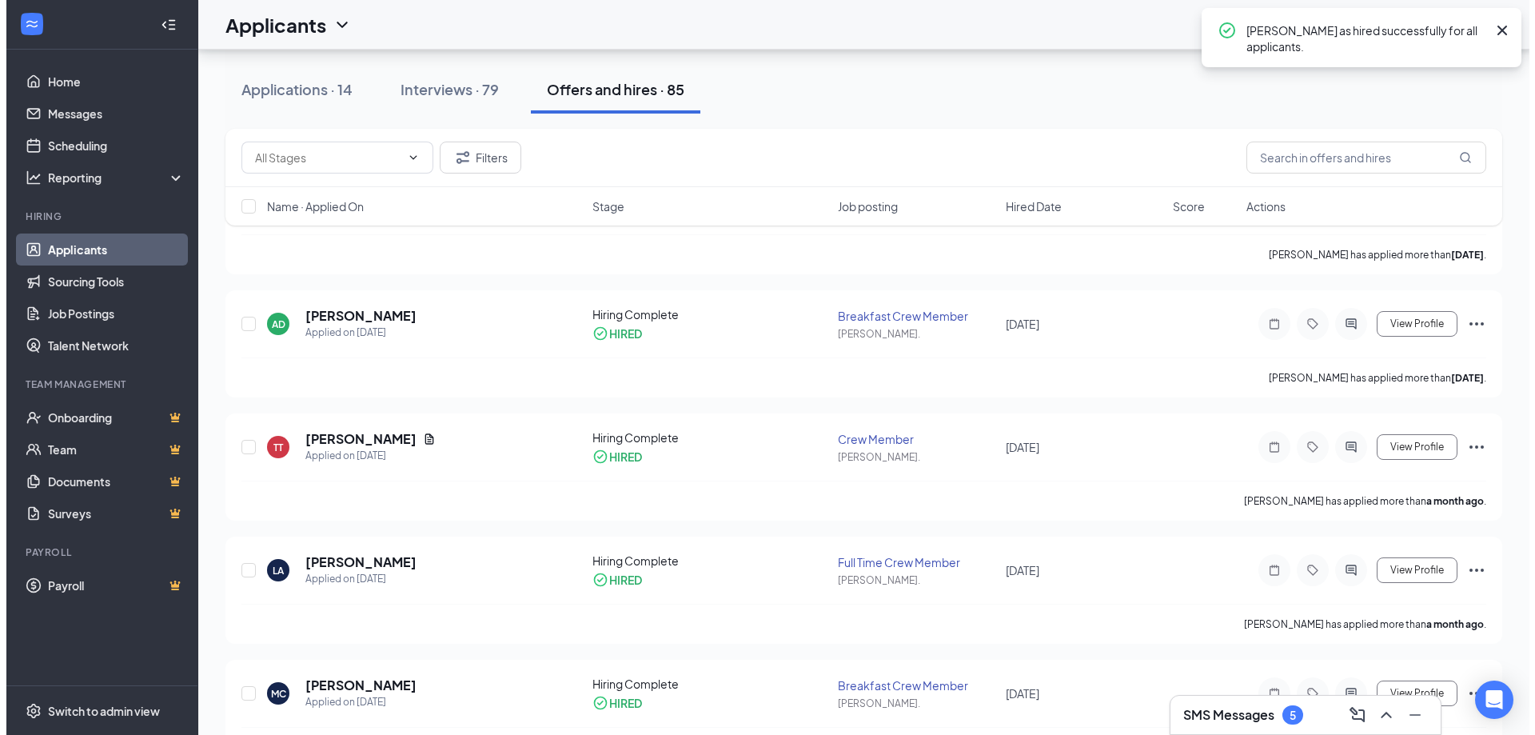
scroll to position [0, 0]
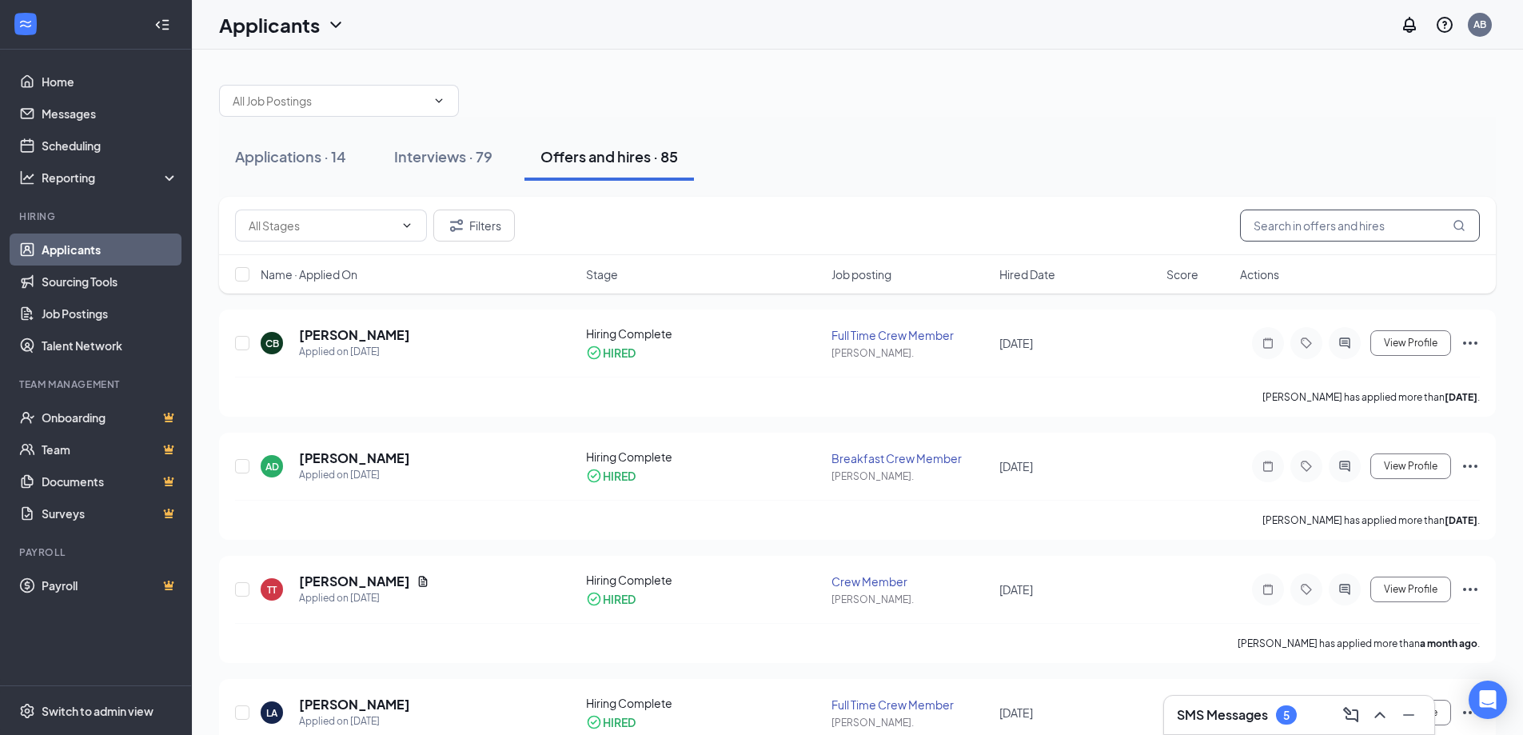
click at [1286, 225] on input "text" at bounding box center [1360, 225] width 240 height 32
type input "PAIGE"
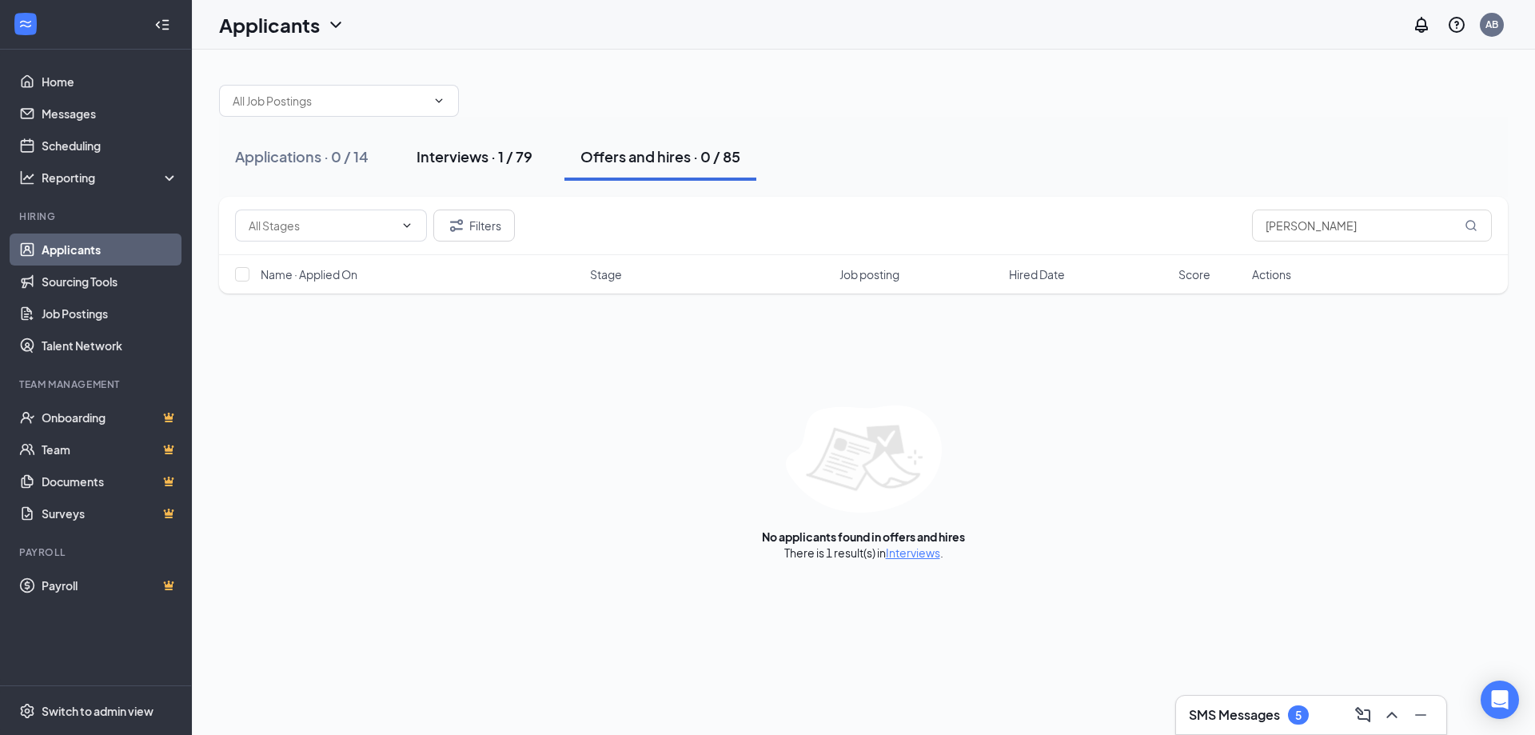
click at [477, 162] on div "Interviews · 1 / 79" at bounding box center [475, 156] width 116 height 20
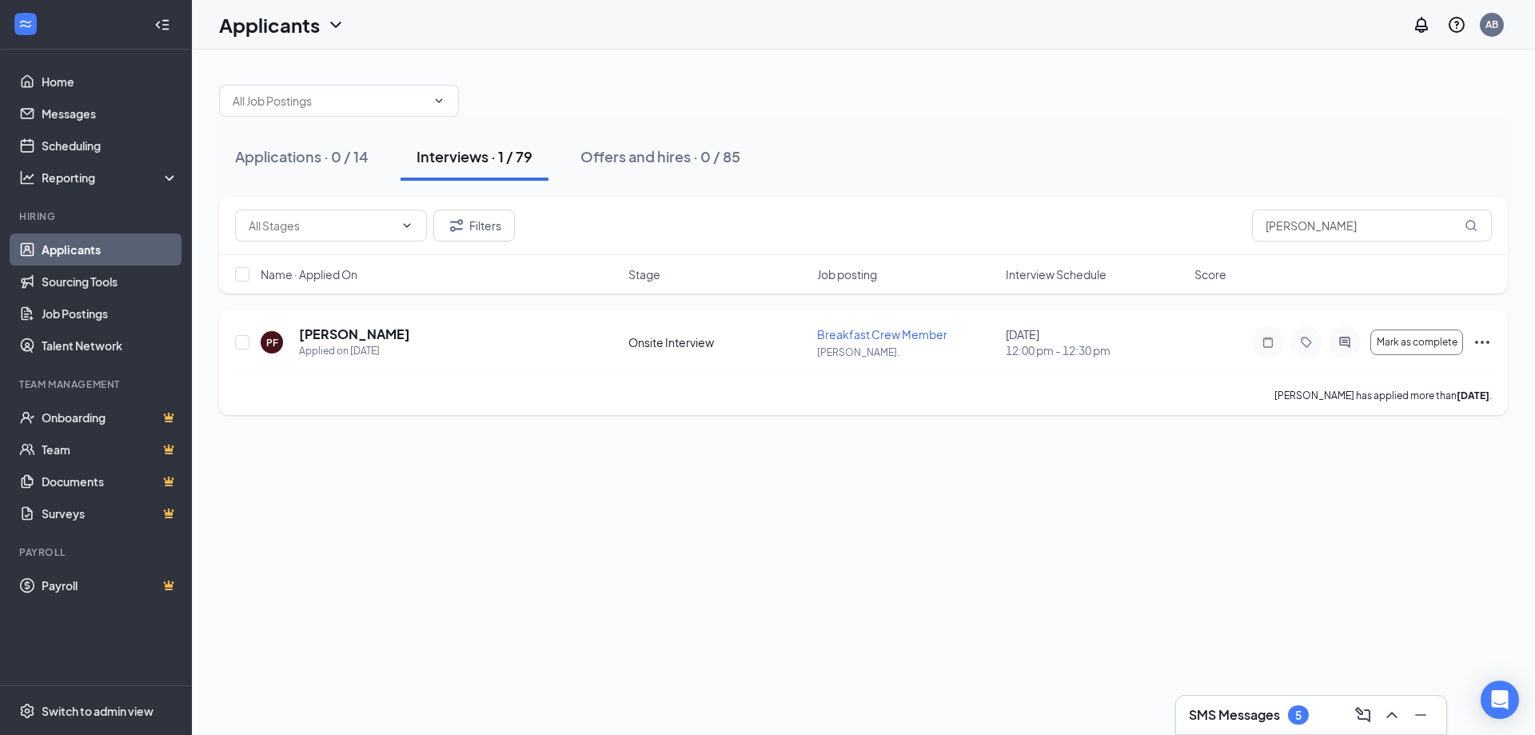
click at [1488, 345] on icon "Ellipses" at bounding box center [1482, 342] width 19 height 19
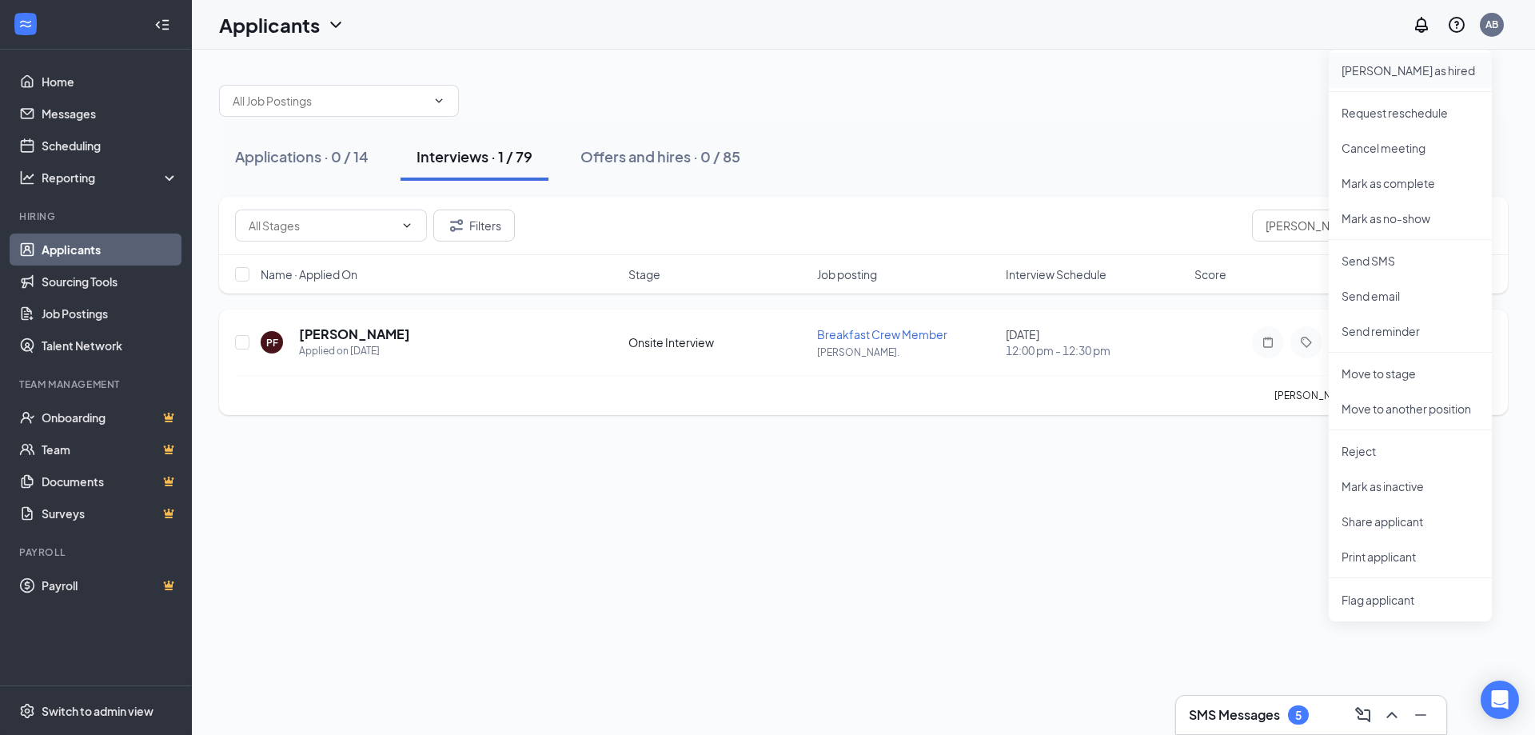
click at [1370, 74] on p "Mark as hired" at bounding box center [1411, 70] width 138 height 16
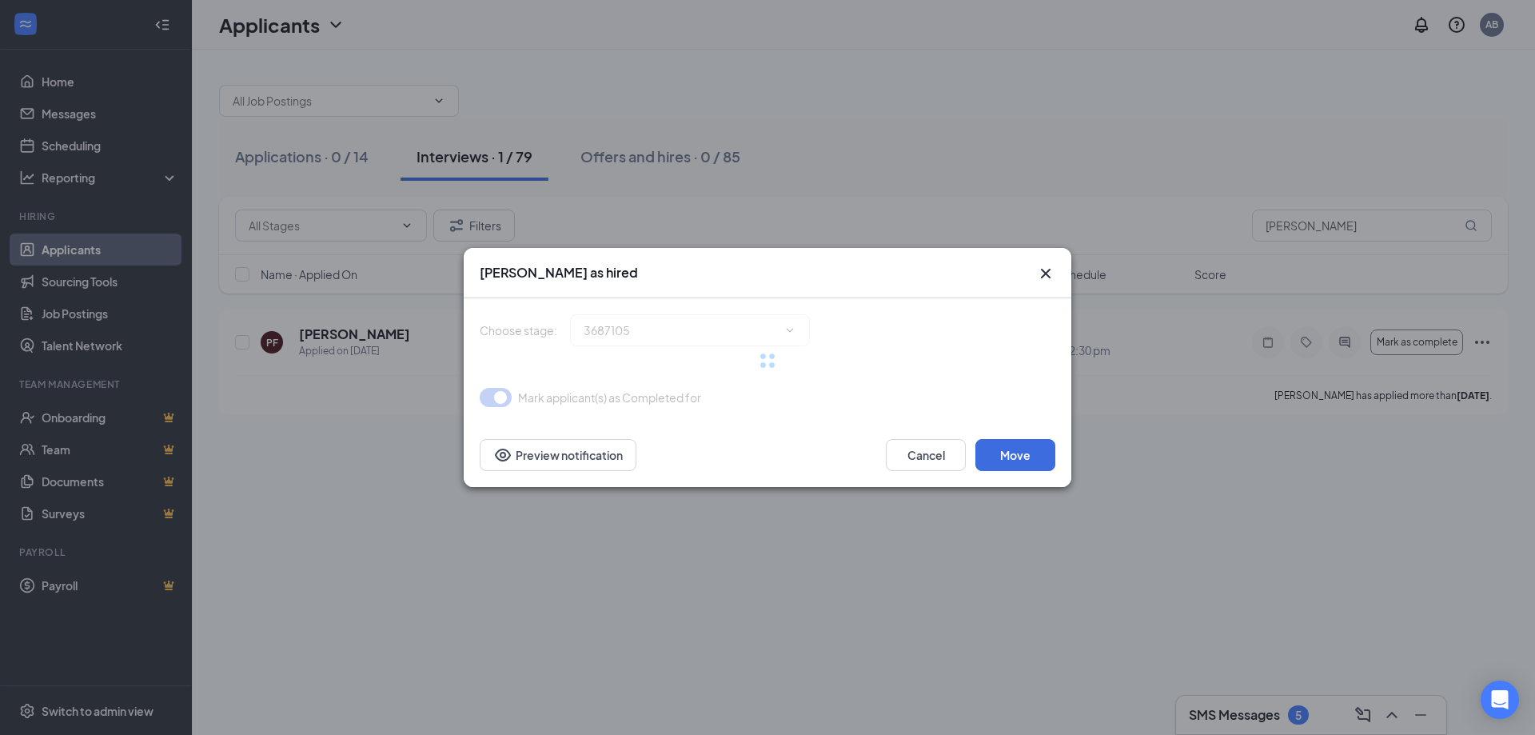
type input "Hiring Complete (final stage)"
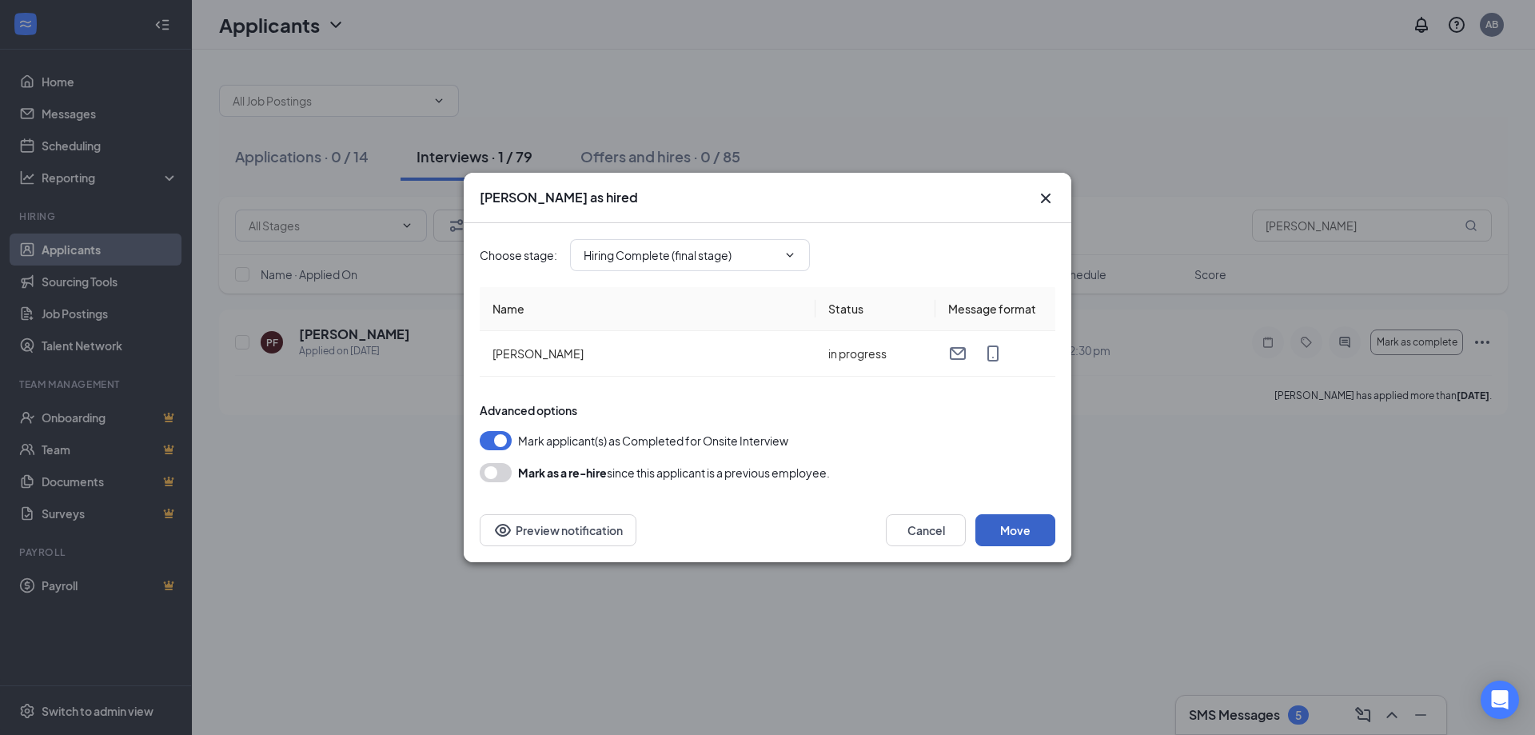
click at [1018, 528] on button "Move" at bounding box center [1015, 530] width 80 height 32
